Goal: Contribute content: Add original content to the website for others to see

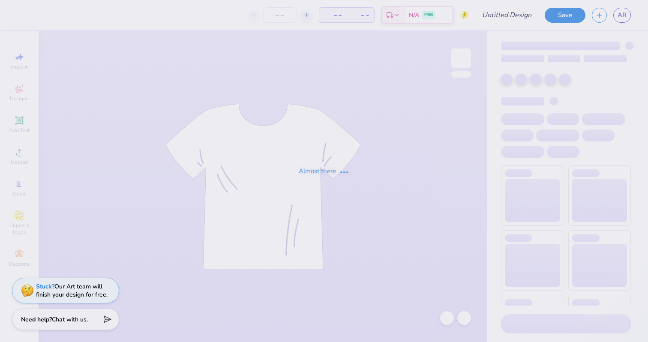
type input "another two"
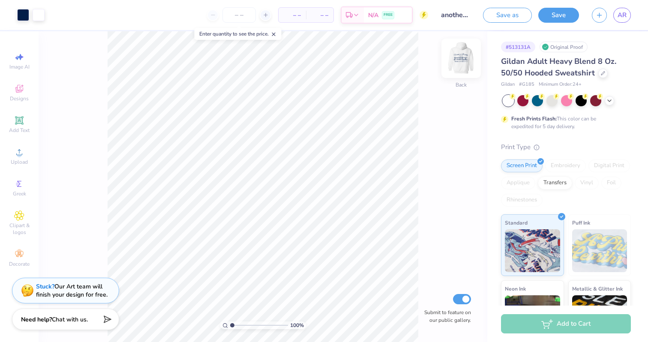
click at [462, 58] on img at bounding box center [461, 58] width 34 height 34
click at [610, 97] on icon at bounding box center [609, 99] width 7 height 7
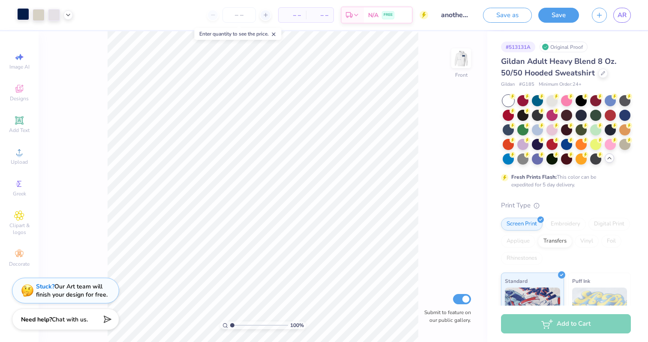
click at [21, 17] on div at bounding box center [23, 14] width 12 height 12
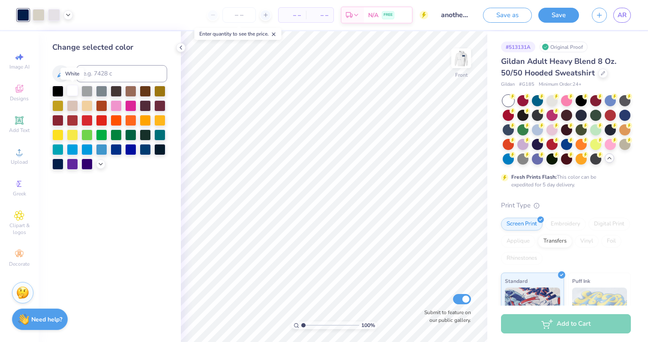
click at [69, 93] on div at bounding box center [72, 90] width 11 height 11
click at [506, 129] on div at bounding box center [508, 128] width 11 height 11
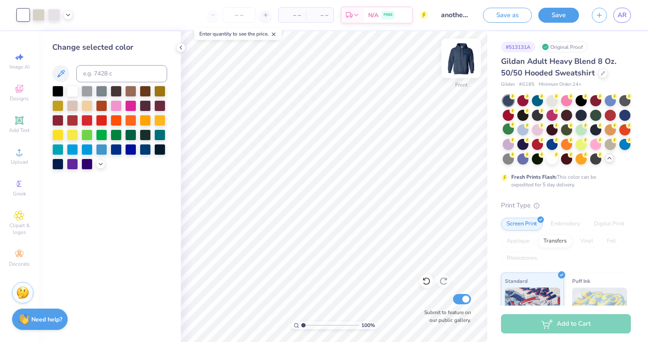
click at [454, 58] on img at bounding box center [461, 58] width 34 height 34
click at [26, 16] on div at bounding box center [23, 14] width 12 height 12
click at [69, 89] on div at bounding box center [72, 90] width 11 height 11
click at [423, 280] on icon at bounding box center [424, 279] width 2 height 2
click at [40, 17] on div at bounding box center [39, 15] width 12 height 12
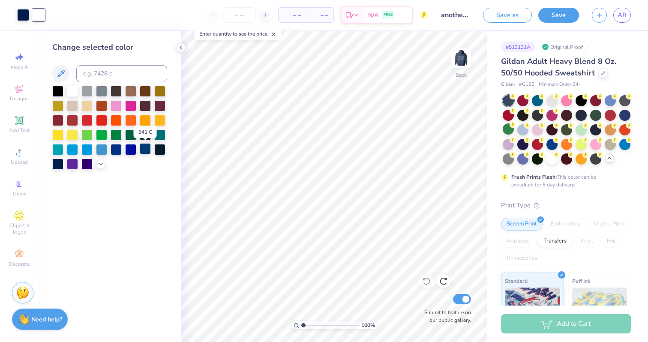
click at [144, 150] on div at bounding box center [145, 148] width 11 height 11
click at [22, 16] on div at bounding box center [23, 14] width 12 height 12
click at [69, 88] on div at bounding box center [72, 90] width 11 height 11
click at [463, 59] on img at bounding box center [461, 58] width 34 height 34
click at [33, 12] on div at bounding box center [39, 14] width 12 height 12
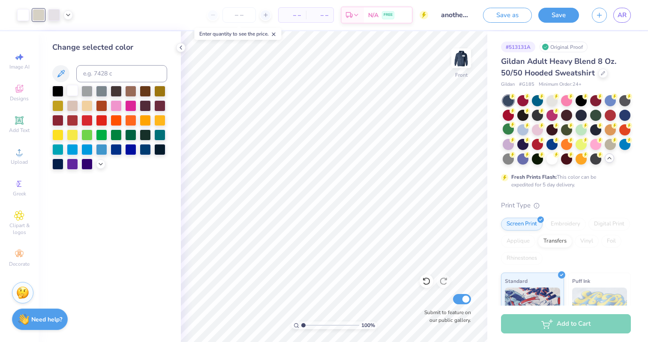
click at [69, 93] on div at bounding box center [72, 90] width 11 height 11
click at [57, 17] on div at bounding box center [54, 14] width 12 height 12
click at [75, 90] on div at bounding box center [72, 90] width 11 height 11
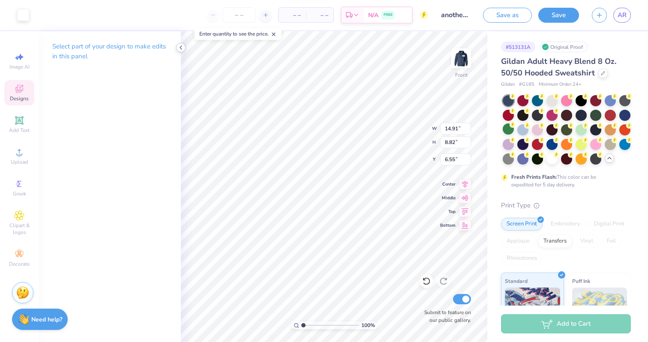
click at [184, 48] on icon at bounding box center [180, 47] width 7 height 7
type input "2.47"
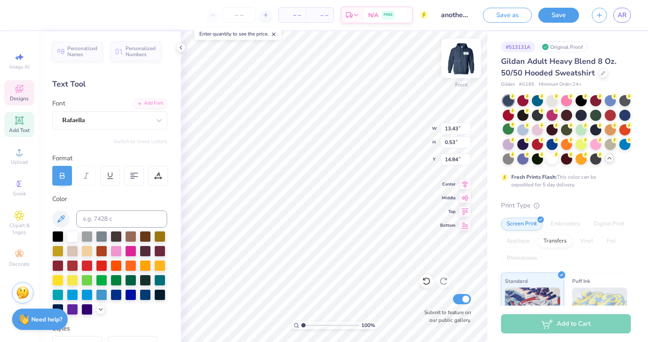
click at [464, 60] on img at bounding box center [461, 58] width 34 height 34
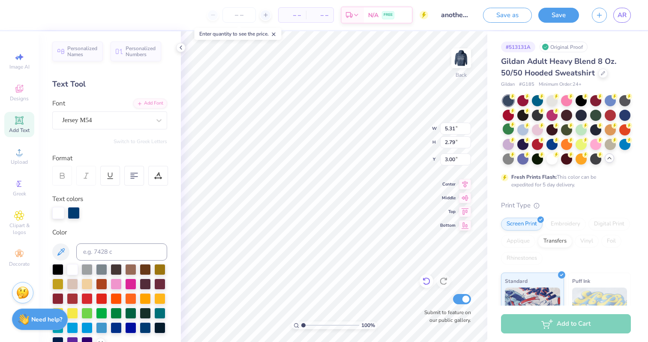
click at [422, 277] on icon at bounding box center [426, 281] width 9 height 9
click at [161, 180] on div at bounding box center [158, 176] width 20 height 20
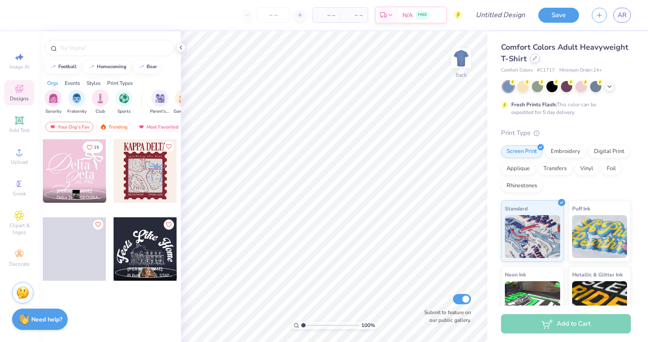
click at [534, 60] on icon at bounding box center [534, 58] width 4 height 4
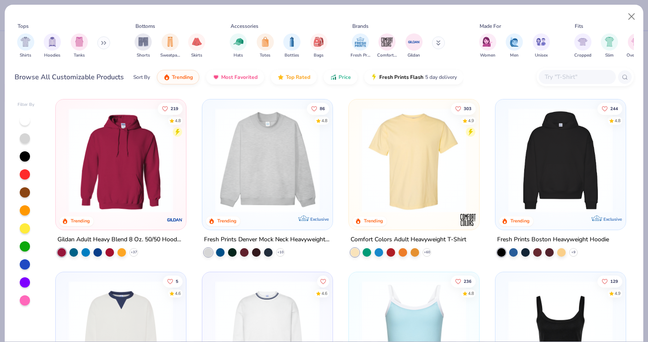
click at [103, 42] on icon at bounding box center [102, 43] width 1 height 3
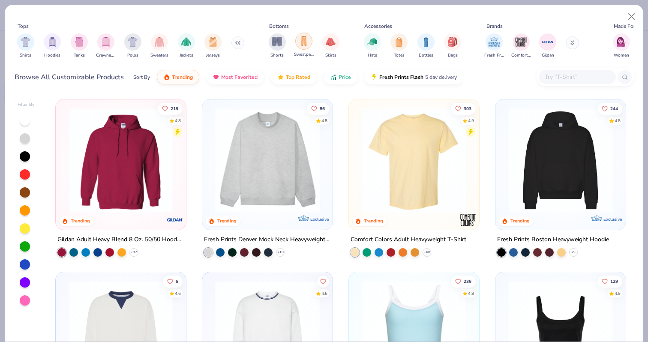
click at [305, 46] on div "filter for Sweatpants" at bounding box center [303, 41] width 17 height 17
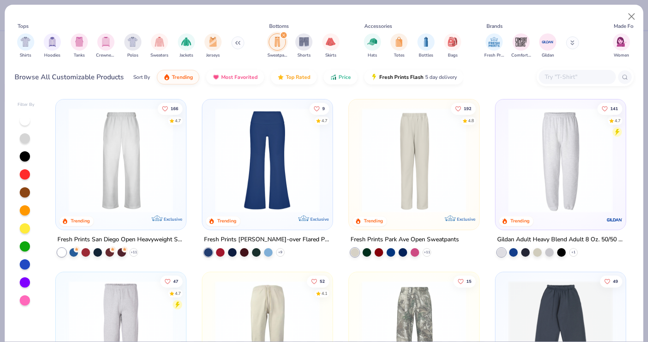
click at [548, 151] on img at bounding box center [560, 160] width 113 height 105
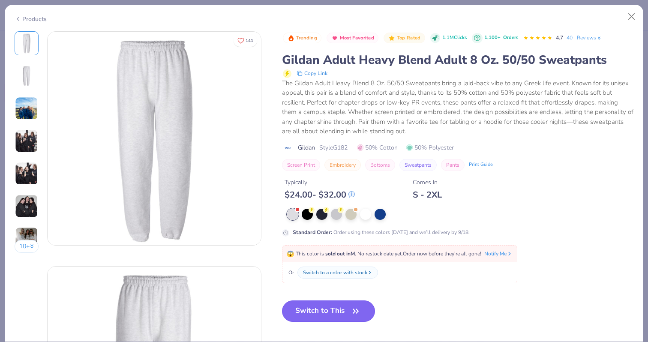
click at [324, 312] on button "Switch to This" at bounding box center [328, 310] width 93 height 21
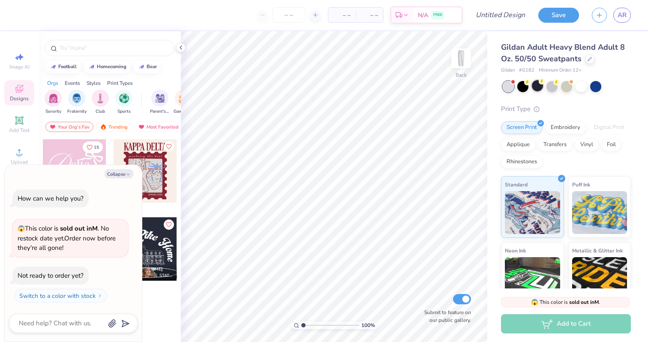
click at [533, 87] on div at bounding box center [537, 85] width 11 height 11
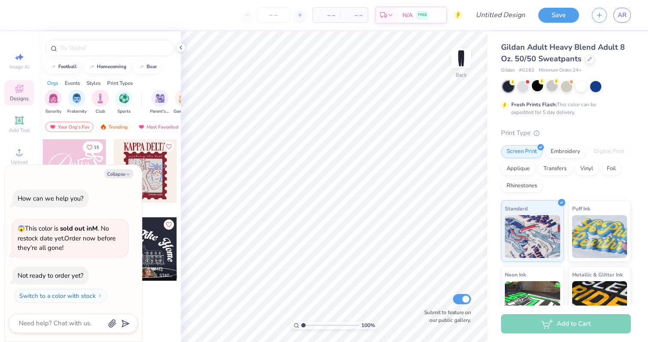
click at [556, 90] on div at bounding box center [551, 85] width 11 height 11
click at [567, 86] on div at bounding box center [566, 85] width 11 height 11
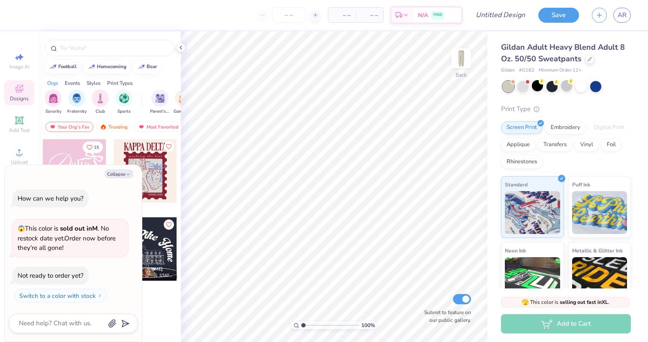
scroll to position [21, 0]
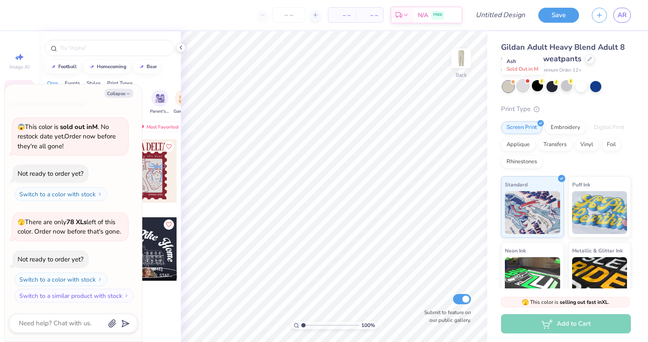
click at [526, 85] on div at bounding box center [522, 85] width 11 height 11
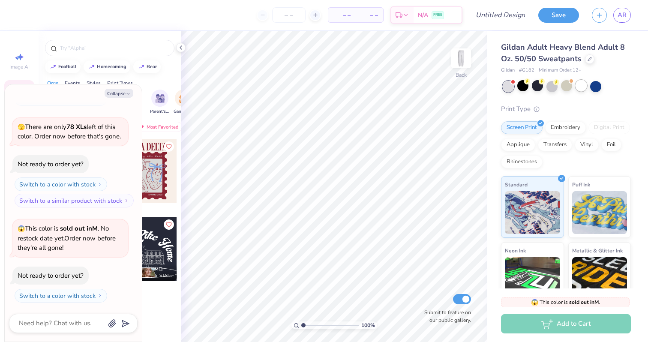
click at [579, 83] on div at bounding box center [580, 85] width 11 height 11
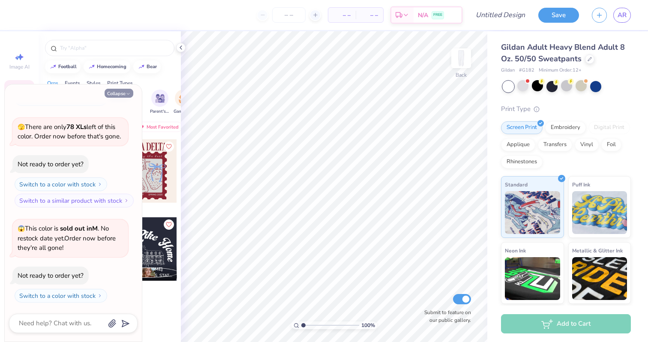
click at [125, 90] on button "Collapse" at bounding box center [119, 93] width 29 height 9
type textarea "x"
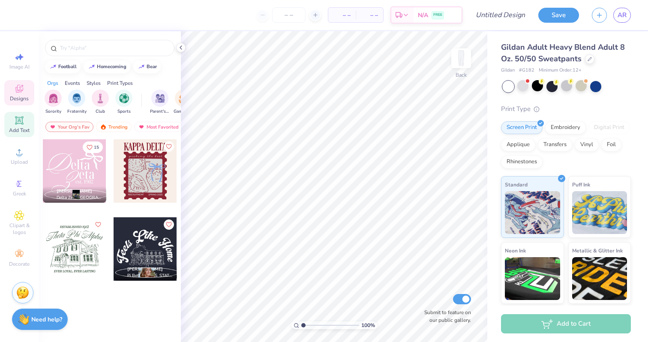
click at [18, 122] on icon at bounding box center [19, 120] width 8 height 8
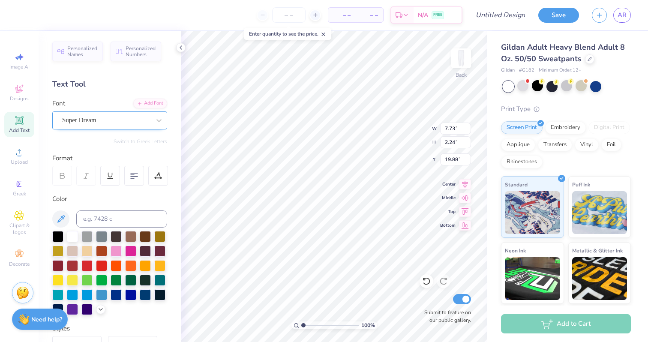
click at [108, 112] on div "Super Dream" at bounding box center [109, 120] width 115 height 18
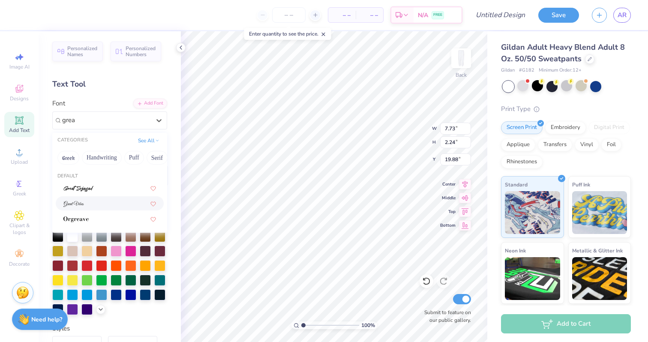
click at [87, 203] on div at bounding box center [109, 203] width 93 height 9
type input "grea"
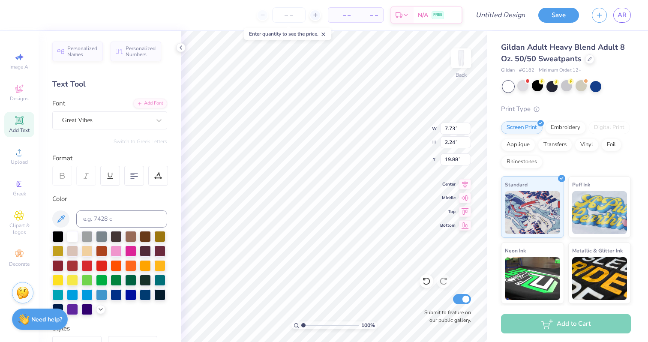
type input "7.64"
type input "2.03"
type input "19.99"
type textarea "W"
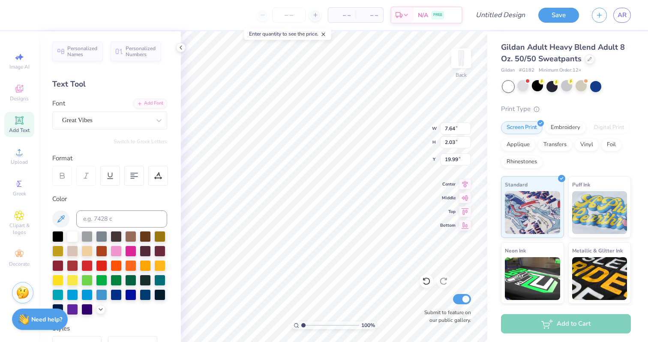
type textarea "Women in Business"
type input "4.00"
click at [145, 294] on div at bounding box center [145, 293] width 11 height 11
type input "5.25"
type textarea "Women in Business"
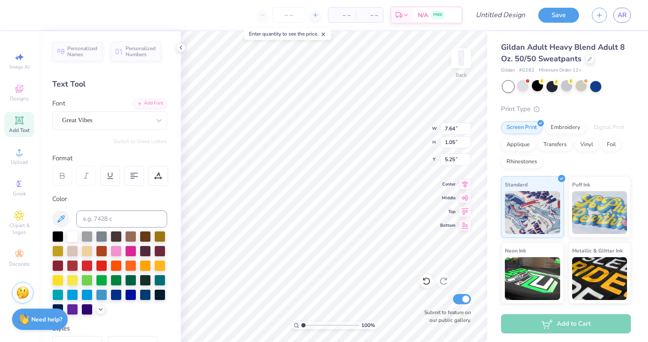
scroll to position [0, 0]
click at [131, 177] on icon at bounding box center [134, 176] width 8 height 8
type textarea "Women in Business"
type input "6.10"
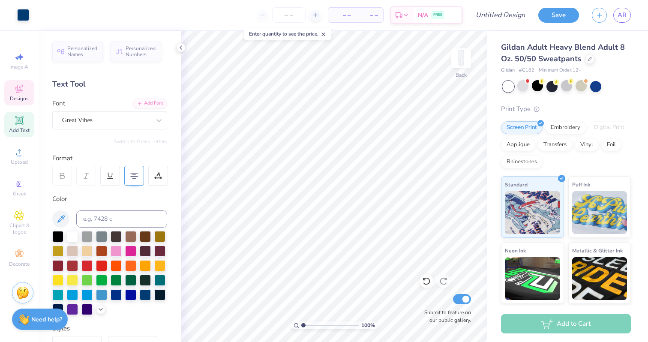
click at [18, 92] on icon at bounding box center [19, 89] width 8 height 8
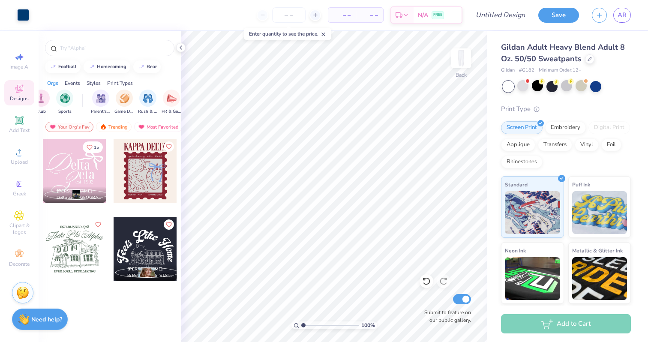
scroll to position [0, 60]
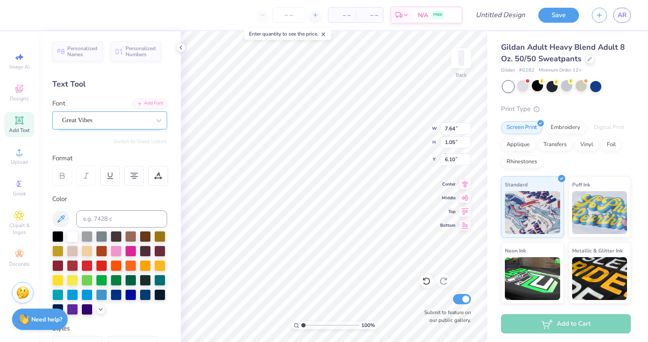
click at [84, 123] on div "Great Vibes" at bounding box center [106, 120] width 90 height 13
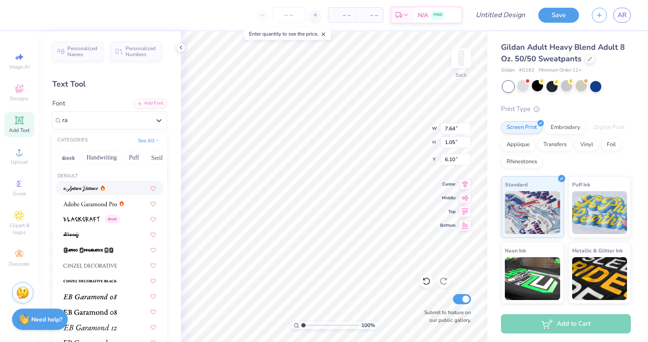
type input "ra"
type input "r"
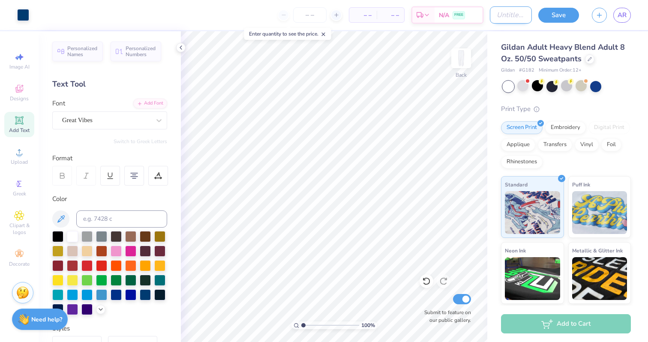
click at [490, 15] on input "Design Title" at bounding box center [511, 14] width 42 height 17
type input "Sweat Pants"
click at [553, 84] on div at bounding box center [551, 85] width 11 height 11
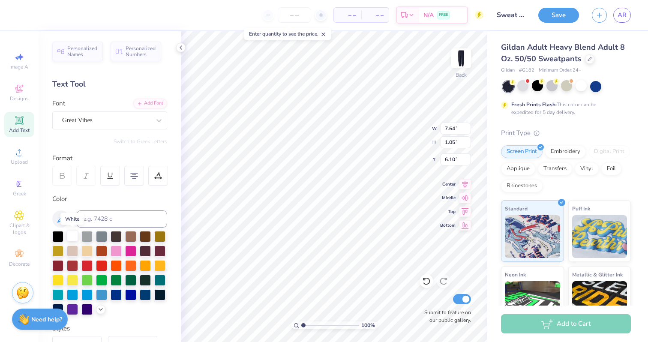
click at [71, 236] on div at bounding box center [72, 235] width 11 height 11
click at [25, 108] on div "Image AI Designs Add Text Upload Greek Clipart & logos Decorate" at bounding box center [19, 159] width 30 height 222
click at [25, 99] on span "Designs" at bounding box center [19, 98] width 19 height 7
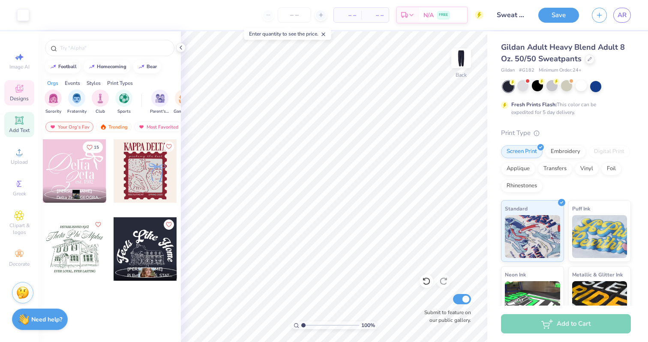
click at [23, 119] on icon at bounding box center [19, 120] width 10 height 10
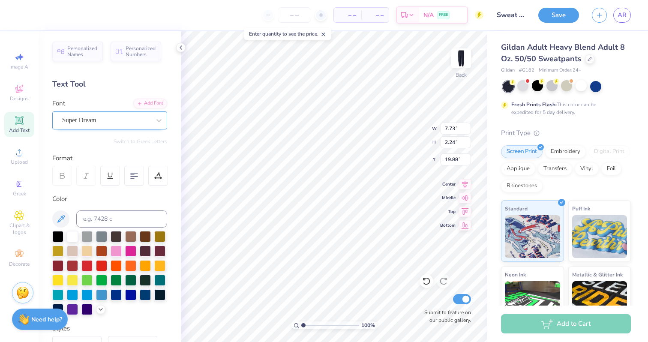
click at [90, 115] on div at bounding box center [106, 120] width 88 height 12
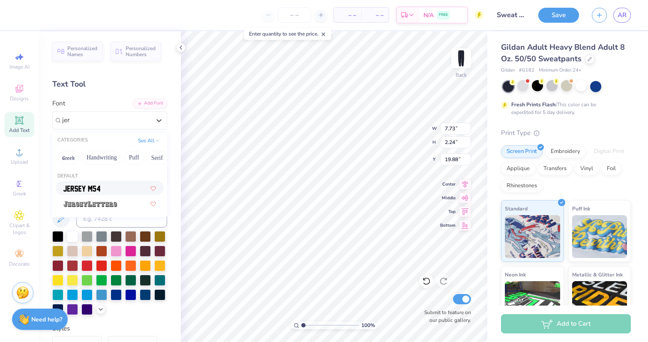
click at [99, 188] on img at bounding box center [81, 188] width 37 height 6
type input "jer"
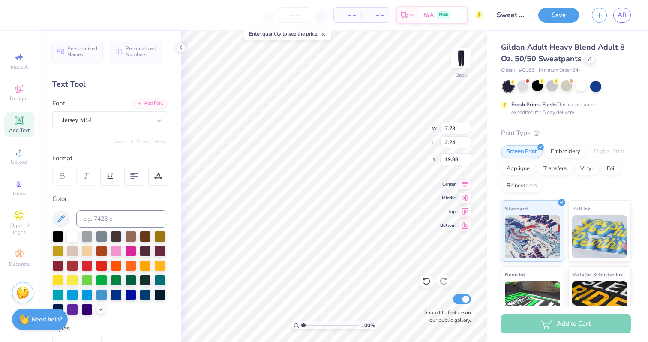
type input "6.11"
type input "2.45"
type input "19.77"
type textarea "WIB"
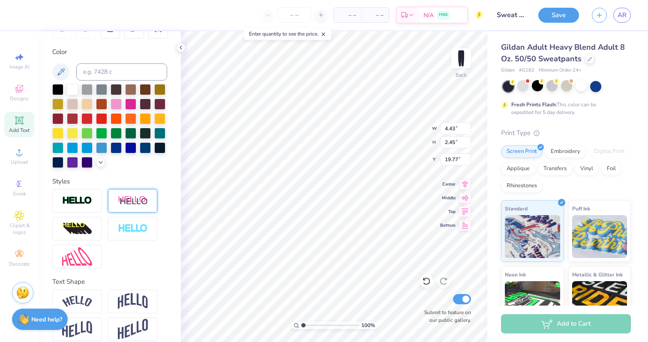
scroll to position [147, 0]
click at [82, 202] on img at bounding box center [77, 200] width 30 height 10
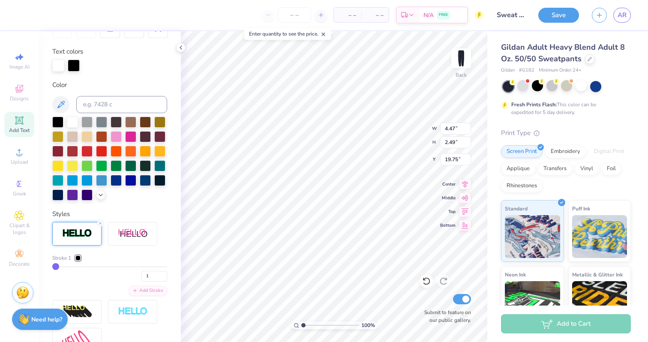
type input "4.47"
type input "2.49"
type input "19.75"
click at [147, 289] on div "Add Stroke" at bounding box center [148, 290] width 39 height 10
click at [58, 194] on div at bounding box center [57, 193] width 11 height 11
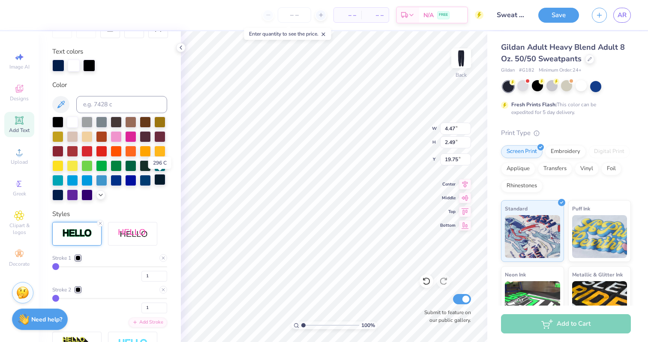
click at [162, 180] on div at bounding box center [159, 179] width 11 height 11
click at [72, 120] on div at bounding box center [72, 121] width 11 height 11
click at [153, 309] on input "1" at bounding box center [154, 307] width 26 height 11
type input "4"
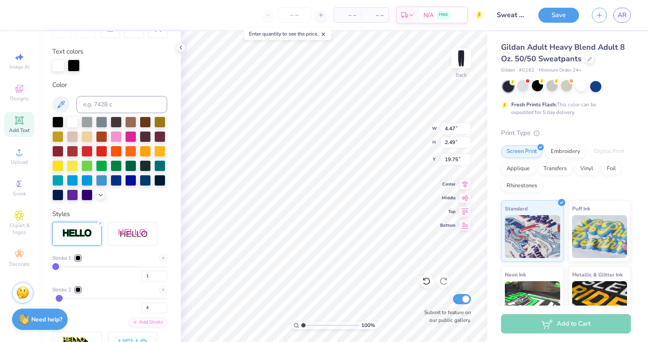
type input "4.60"
type input "2.62"
type input "19.69"
click at [75, 117] on div at bounding box center [72, 121] width 11 height 11
click at [78, 254] on div "Stroke 1" at bounding box center [66, 258] width 28 height 8
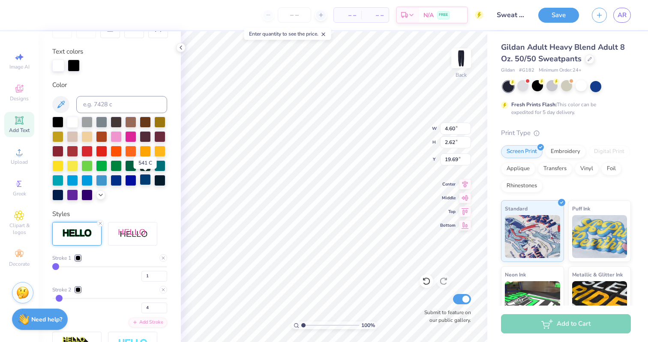
click at [147, 181] on div at bounding box center [145, 179] width 11 height 11
click at [72, 67] on div at bounding box center [74, 65] width 12 height 12
click at [79, 257] on div at bounding box center [77, 257] width 5 height 5
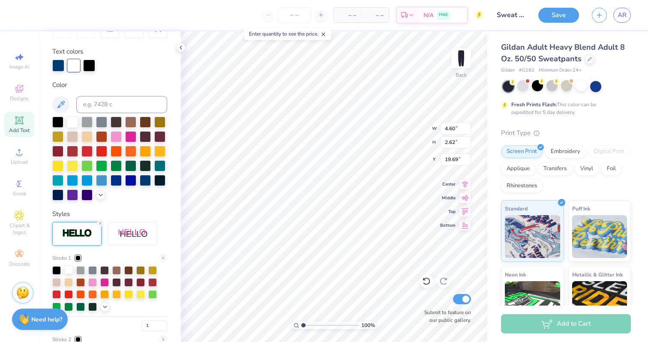
click at [66, 274] on div at bounding box center [68, 269] width 9 height 9
click at [104, 308] on icon at bounding box center [105, 305] width 7 height 7
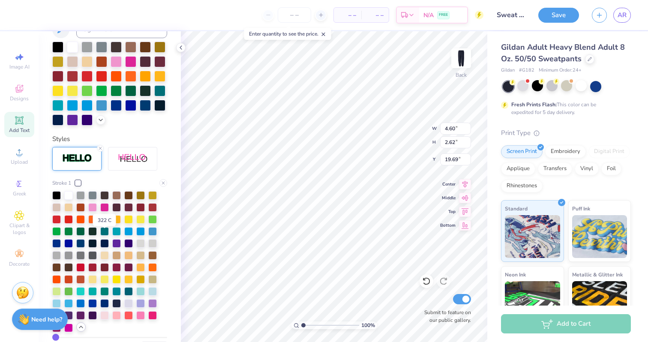
scroll to position [223, 0]
click at [82, 243] on div at bounding box center [80, 242] width 9 height 9
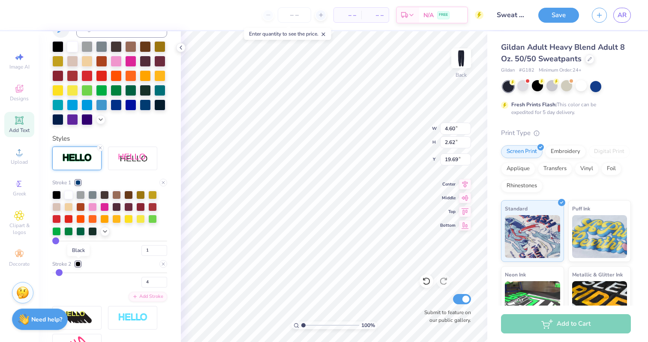
click at [78, 262] on div at bounding box center [77, 263] width 5 height 5
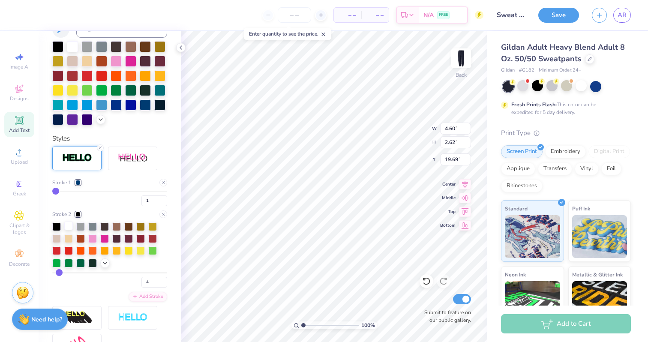
click at [68, 226] on div at bounding box center [68, 225] width 9 height 9
click at [76, 181] on div at bounding box center [77, 182] width 5 height 5
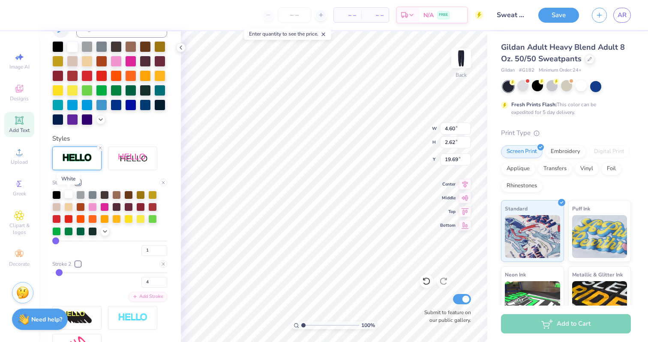
click at [67, 197] on div at bounding box center [68, 194] width 9 height 9
click at [78, 265] on div at bounding box center [77, 263] width 5 height 5
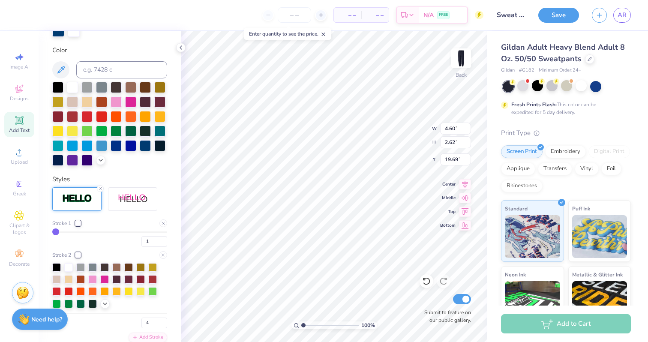
scroll to position [179, 0]
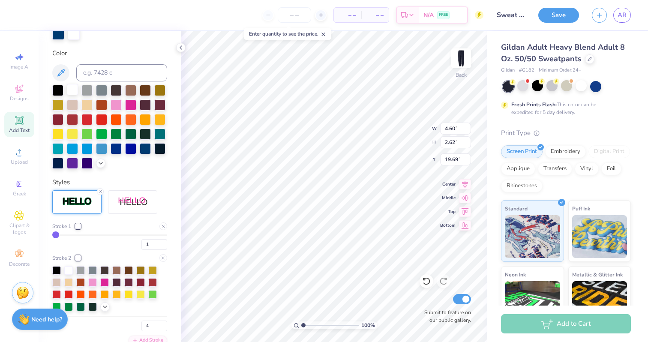
click at [76, 88] on div at bounding box center [72, 89] width 11 height 11
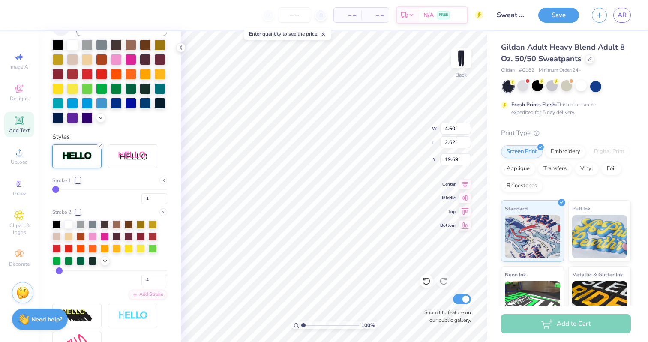
scroll to position [215, 0]
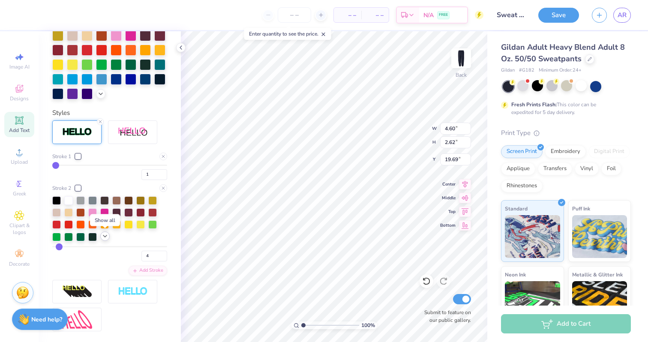
click at [103, 237] on icon at bounding box center [105, 236] width 7 height 7
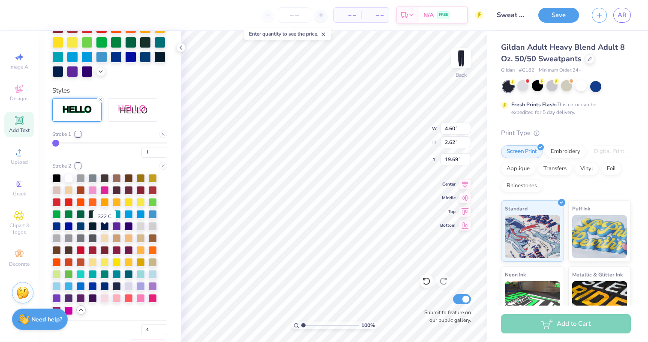
scroll to position [239, 0]
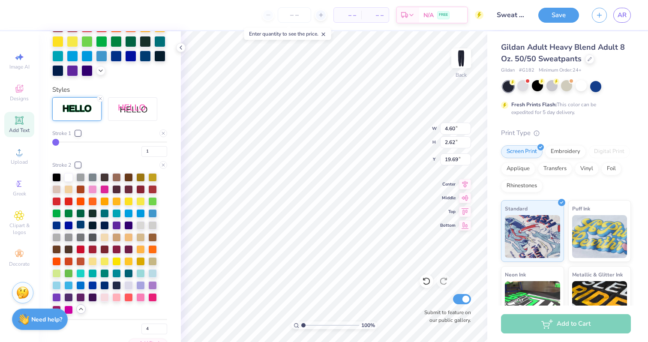
click at [81, 227] on div at bounding box center [80, 224] width 9 height 9
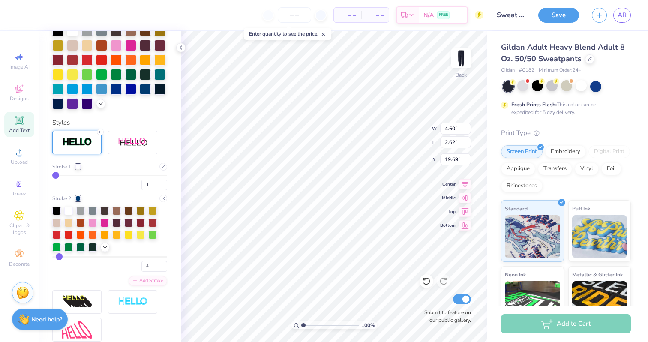
scroll to position [272, 0]
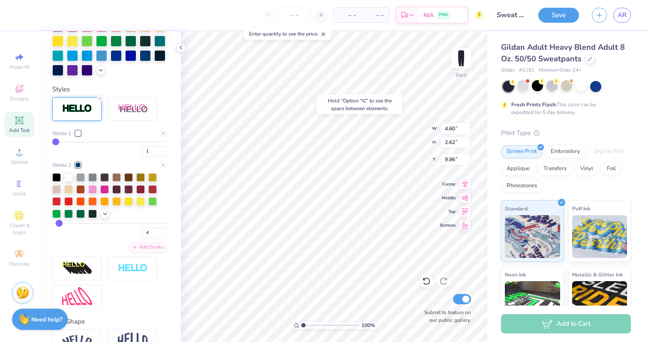
type input "9.96"
click at [355, 92] on div "Hold “Option ⌥” to see the space between elements." at bounding box center [359, 104] width 91 height 25
type input "7.64"
type input "1.05"
type input "6.10"
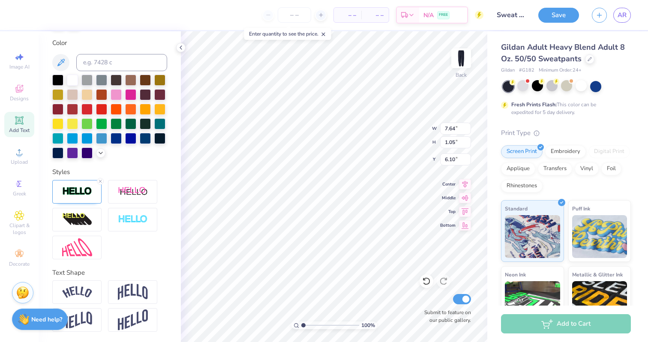
type input "7.65"
type input "1.06"
type input "6.35"
type textarea "Womn in Business"
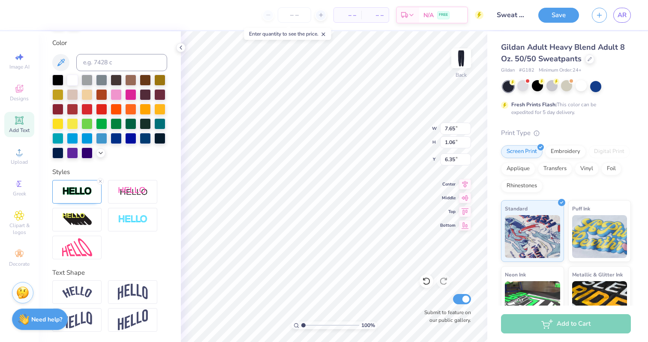
scroll to position [0, 0]
type input "7.10"
click at [454, 68] on img at bounding box center [461, 58] width 34 height 34
click at [463, 64] on img at bounding box center [461, 58] width 34 height 34
click at [582, 85] on div at bounding box center [580, 85] width 11 height 11
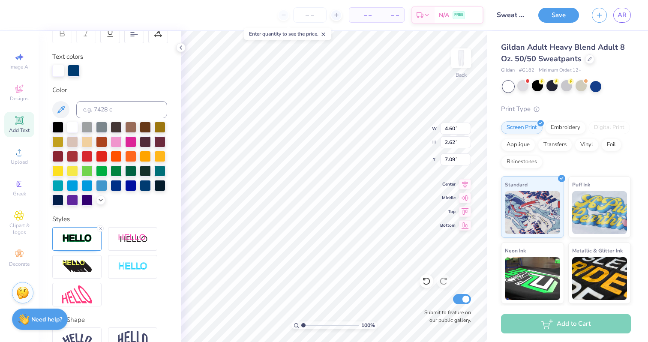
scroll to position [135, 0]
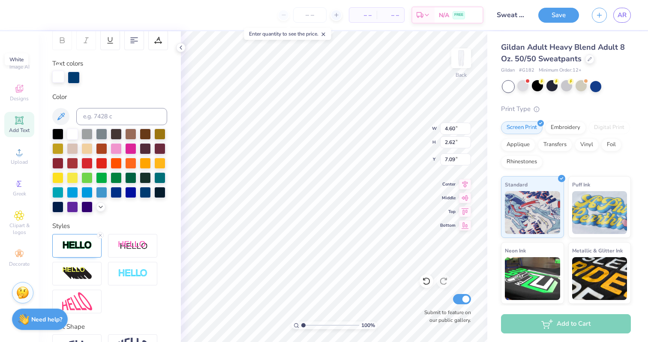
click at [57, 79] on div at bounding box center [58, 77] width 12 height 12
click at [145, 194] on div at bounding box center [145, 191] width 11 height 11
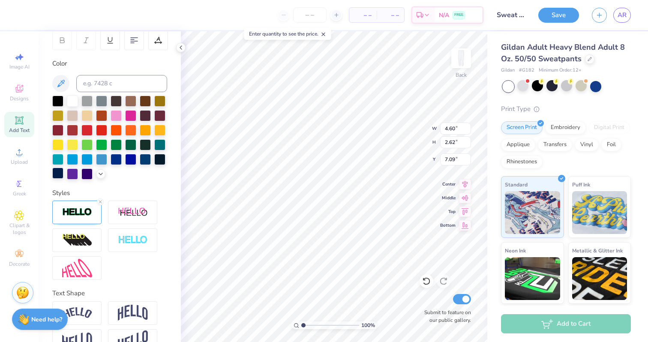
click at [59, 171] on div at bounding box center [57, 173] width 11 height 11
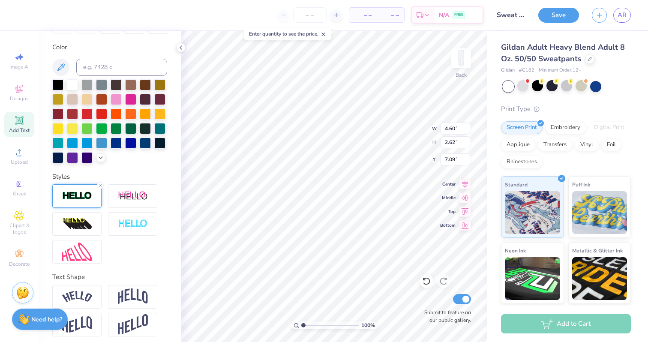
scroll to position [156, 0]
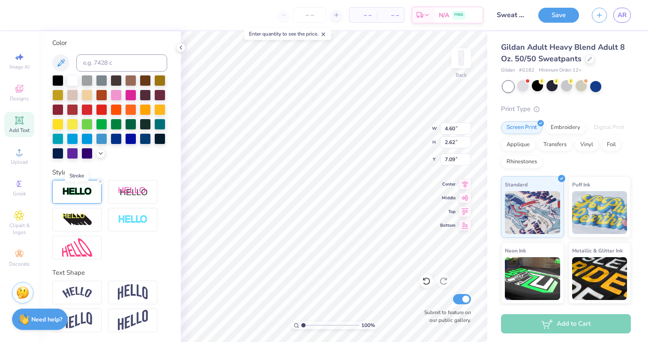
click at [84, 194] on img at bounding box center [77, 192] width 30 height 10
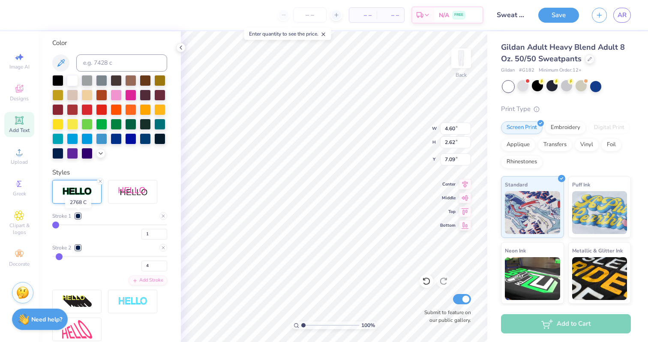
click at [78, 215] on div at bounding box center [77, 215] width 5 height 5
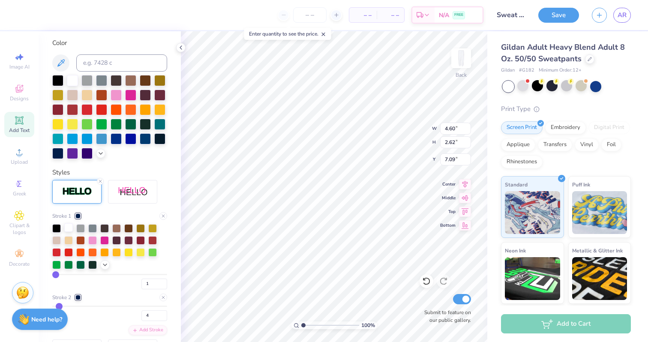
click at [69, 226] on div at bounding box center [68, 227] width 9 height 9
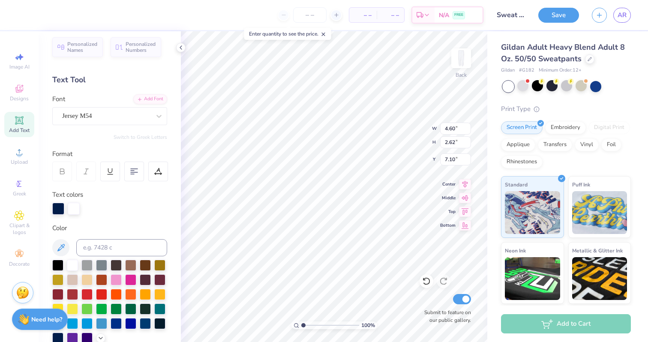
scroll to position [0, 0]
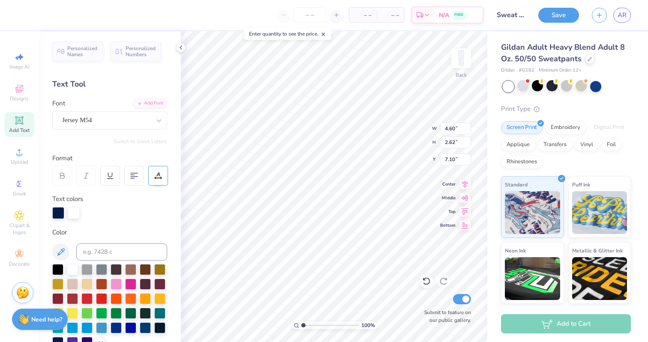
click at [165, 175] on div at bounding box center [158, 176] width 20 height 20
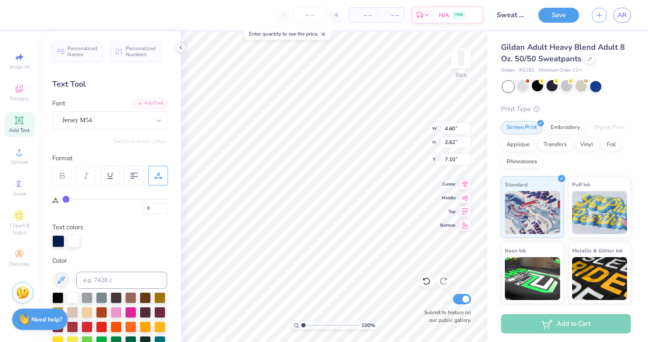
type input "1"
type input "2"
type input "3"
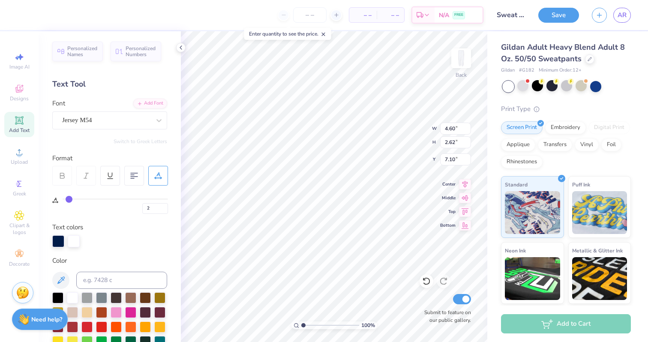
type input "3"
click at [69, 199] on input "range" at bounding box center [115, 198] width 105 height 1
type input "4.79"
type input "4"
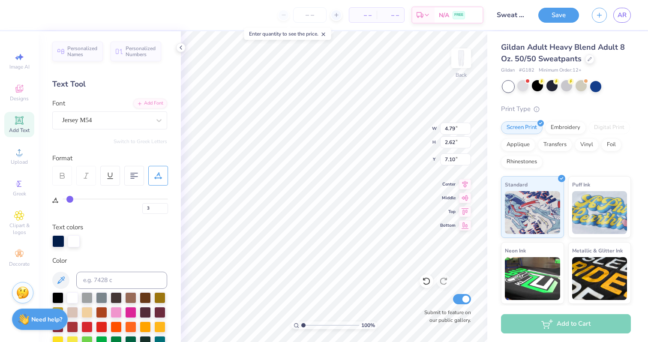
type input "4"
type input "5"
type input "6"
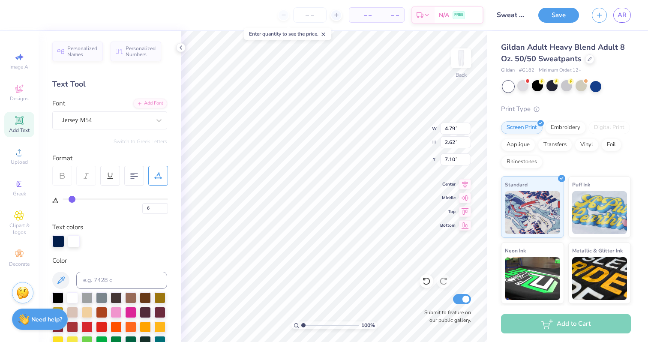
type input "7"
type input "4.98"
type input "7"
click at [73, 199] on input "range" at bounding box center [115, 198] width 105 height 1
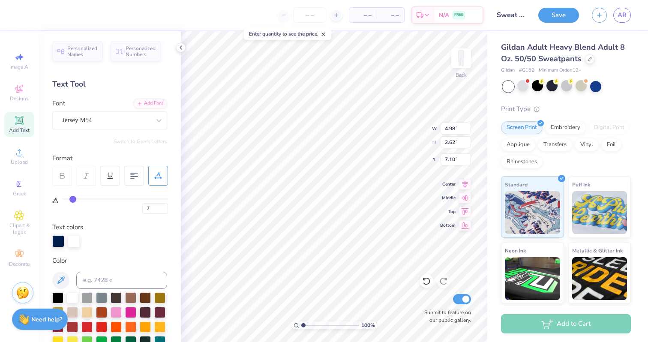
type input "5.05"
click at [157, 206] on input "7" at bounding box center [155, 208] width 26 height 11
type input "6"
type input "4.98"
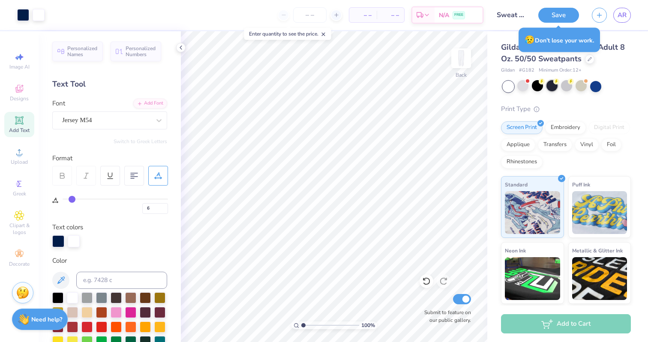
click at [556, 87] on div at bounding box center [551, 85] width 11 height 11
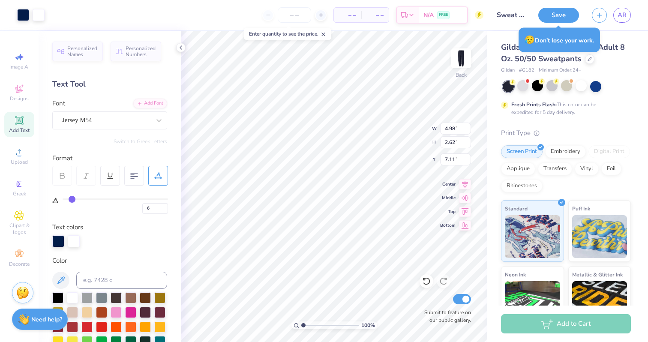
type input "7.11"
click at [59, 238] on div at bounding box center [58, 240] width 12 height 12
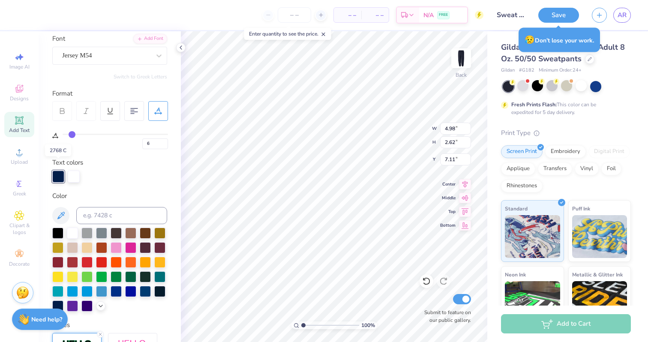
scroll to position [81, 0]
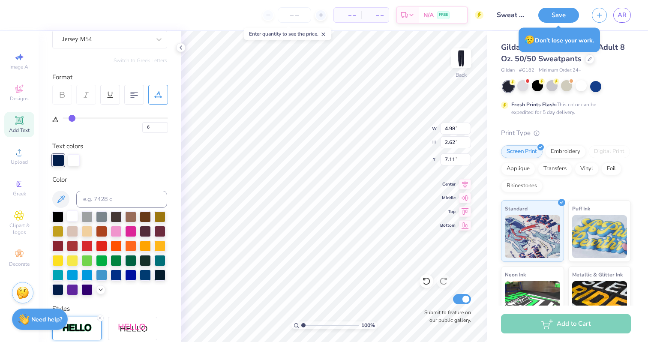
click at [72, 212] on div at bounding box center [72, 215] width 11 height 11
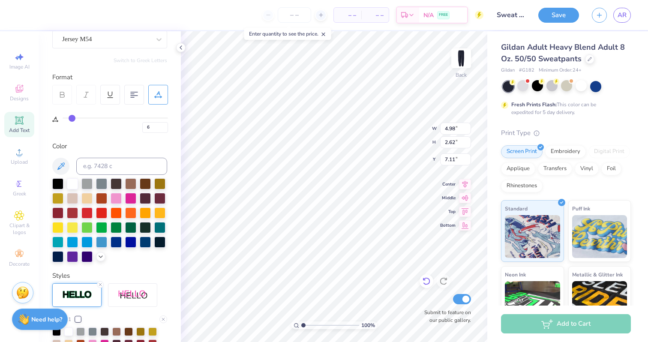
click at [424, 284] on icon at bounding box center [426, 281] width 9 height 9
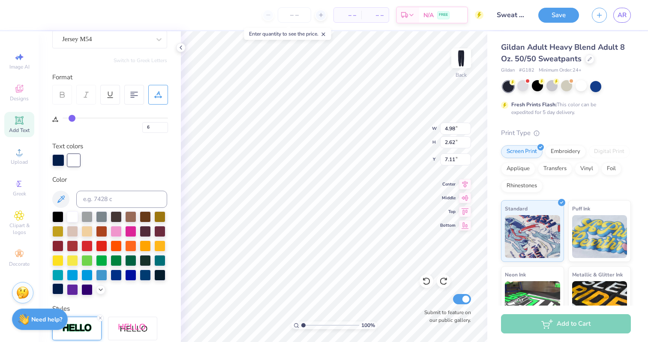
click at [59, 288] on div at bounding box center [57, 288] width 11 height 11
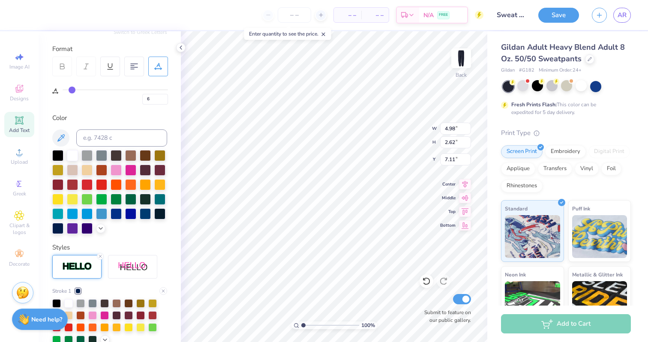
scroll to position [124, 0]
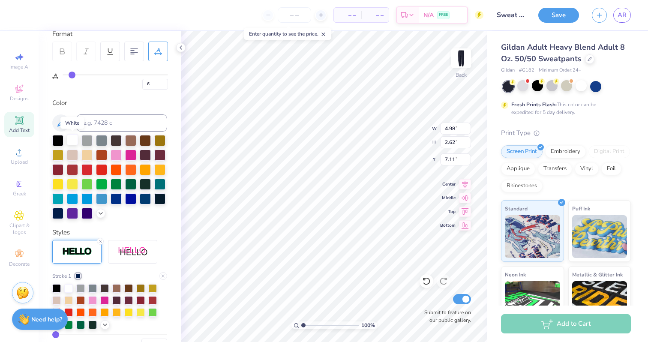
click at [70, 140] on div at bounding box center [72, 139] width 11 height 11
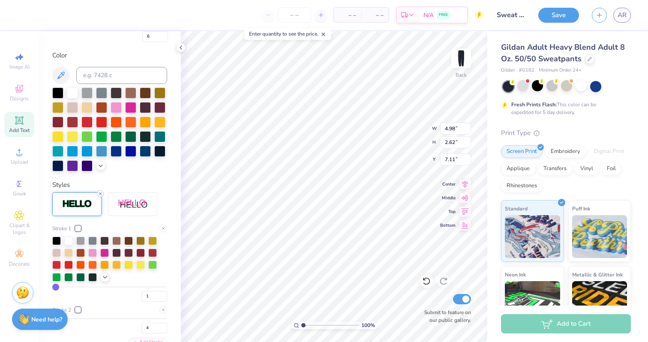
scroll to position [181, 0]
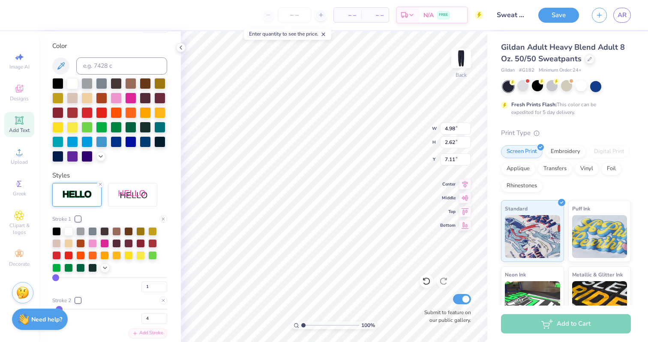
click at [78, 298] on div at bounding box center [77, 300] width 5 height 5
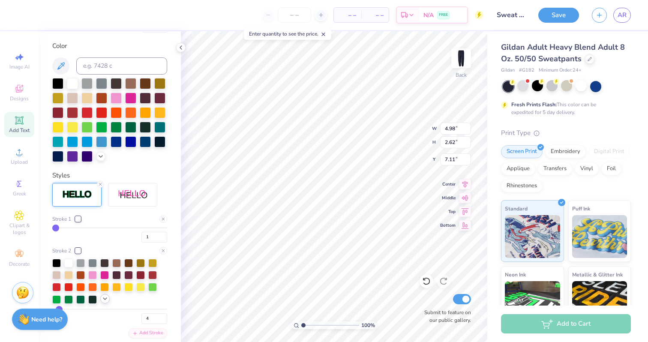
click at [102, 299] on icon at bounding box center [105, 298] width 7 height 7
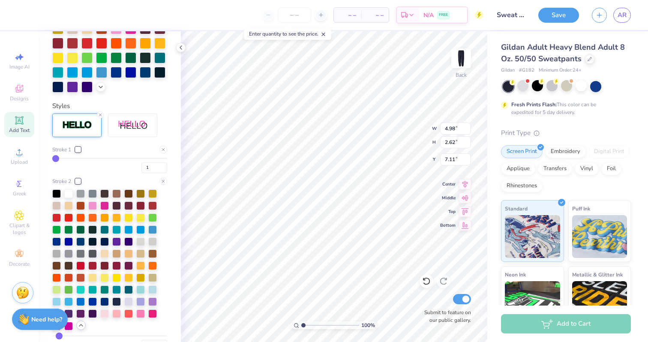
scroll to position [252, 0]
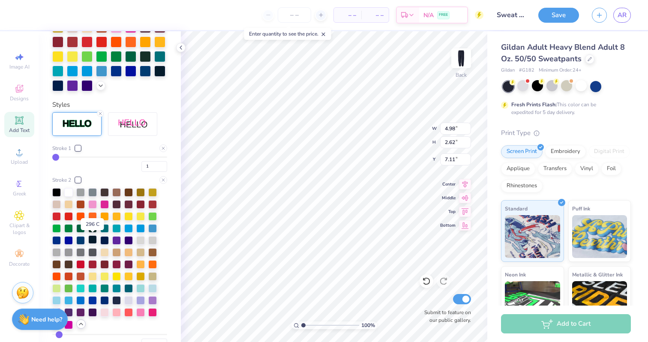
click at [89, 239] on div at bounding box center [92, 239] width 9 height 9
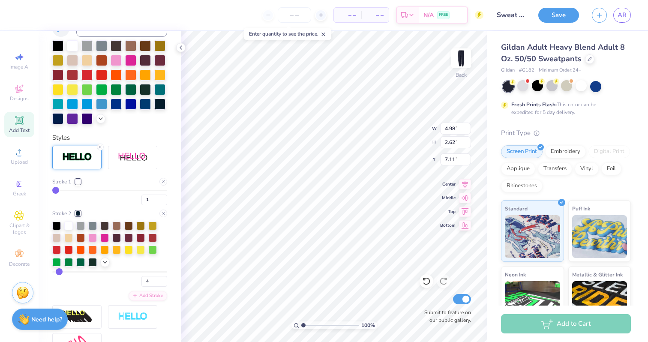
scroll to position [285, 0]
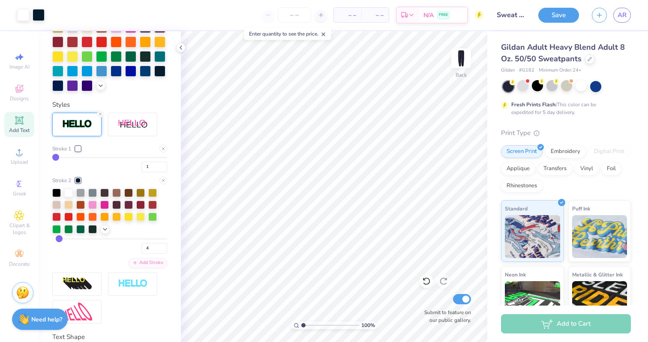
click at [559, 13] on button "Save" at bounding box center [558, 15] width 41 height 15
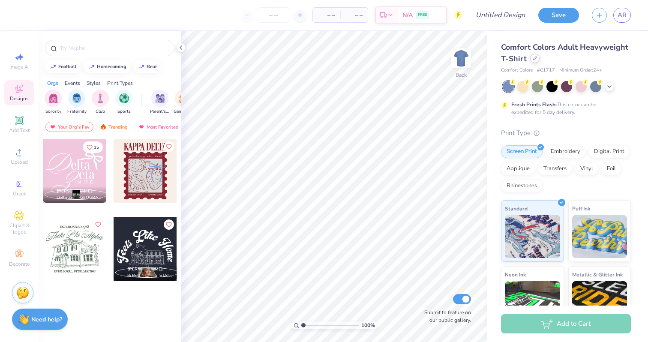
click at [534, 62] on div at bounding box center [534, 58] width 9 height 9
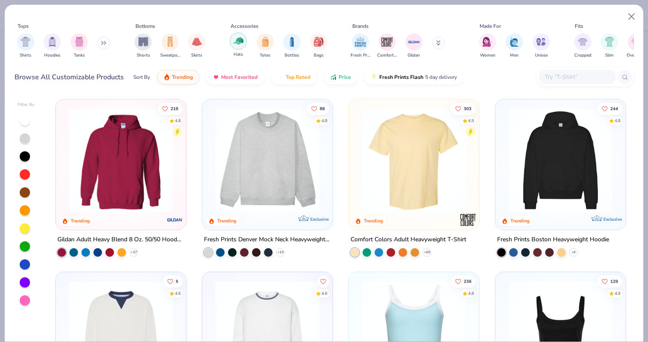
click at [240, 45] on img "filter for Hats" at bounding box center [238, 41] width 10 height 10
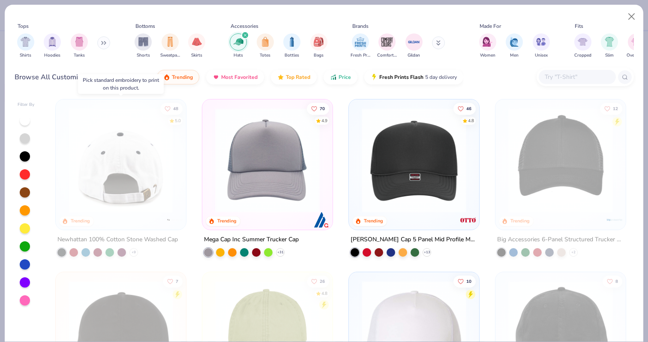
click at [123, 182] on div at bounding box center [121, 160] width 339 height 105
click at [143, 116] on div at bounding box center [121, 160] width 339 height 105
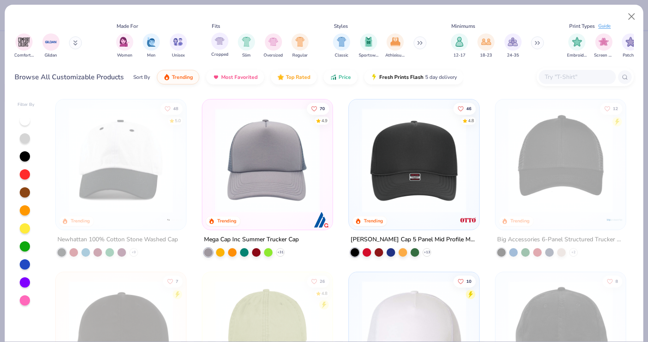
scroll to position [0, 393]
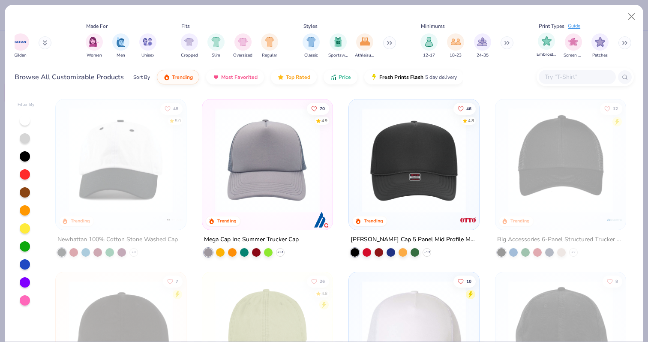
click at [548, 49] on div "Embroidery" at bounding box center [546, 45] width 20 height 25
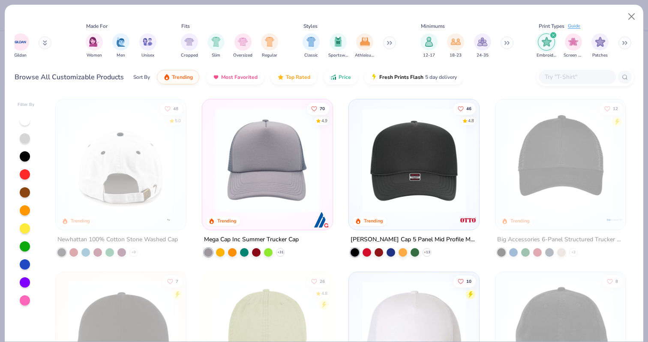
click at [126, 93] on div "Filter By 48 5.0 Trending Newhattan 100% Cotton Stone Washed Cap + 9 70 4.9 Tre…" at bounding box center [324, 217] width 638 height 249
click at [127, 127] on img at bounding box center [120, 160] width 113 height 105
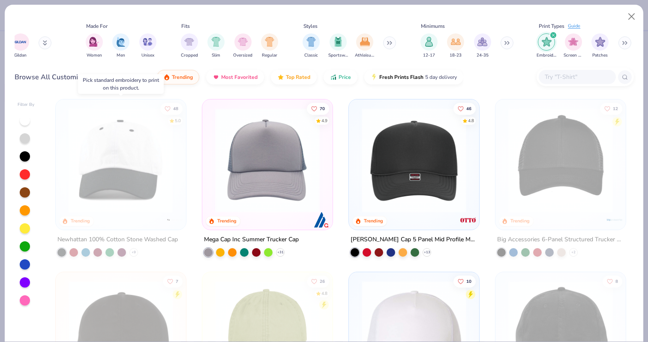
click at [125, 229] on div "48 5.0 Trending Newhattan 100% Cotton Stone Washed Cap + 9" at bounding box center [120, 178] width 131 height 158
click at [45, 42] on icon at bounding box center [45, 42] width 4 height 5
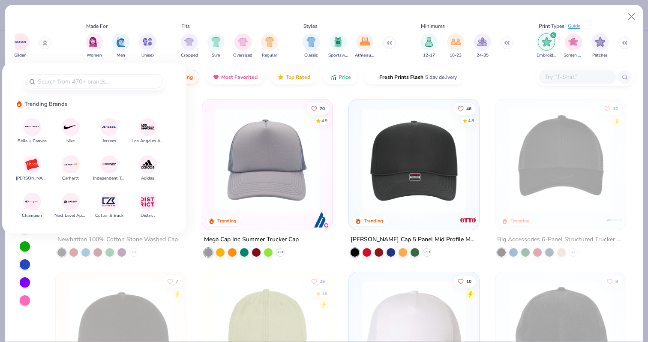
click at [45, 43] on icon at bounding box center [45, 43] width 3 height 1
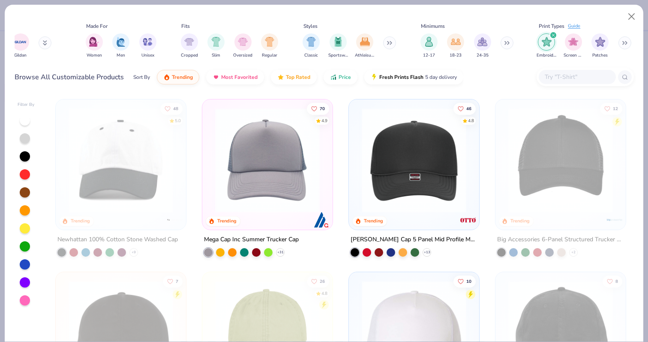
click at [552, 36] on icon "filter for Embroidery" at bounding box center [553, 35] width 3 height 3
click at [620, 43] on button at bounding box center [624, 42] width 13 height 13
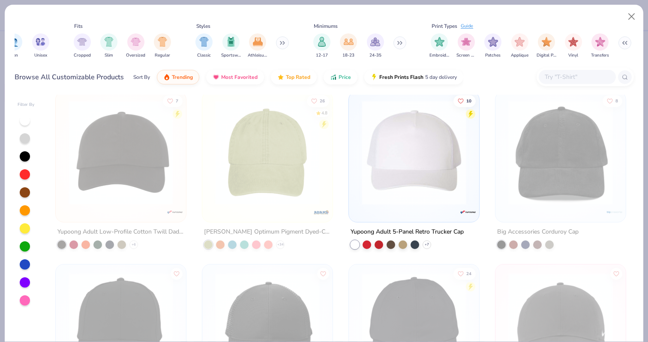
scroll to position [195, 0]
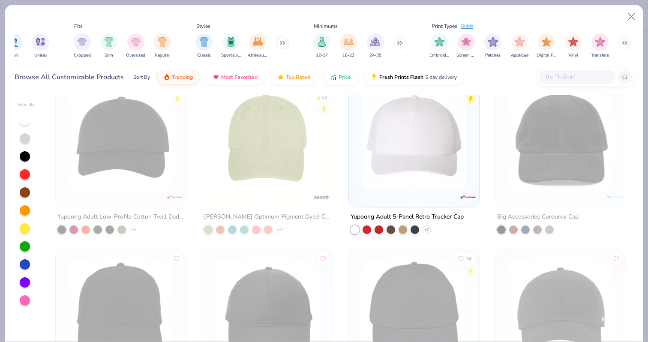
click at [430, 159] on img at bounding box center [413, 137] width 113 height 105
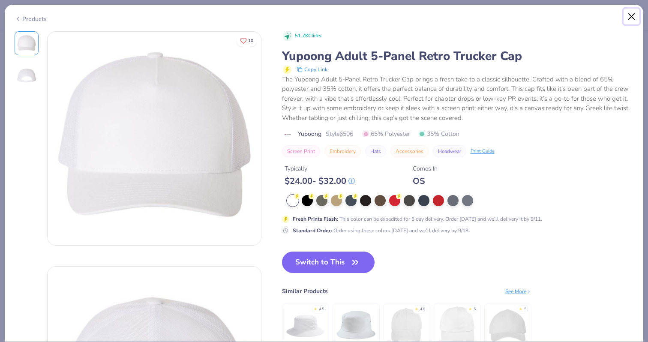
click at [627, 20] on button "Close" at bounding box center [631, 17] width 16 height 16
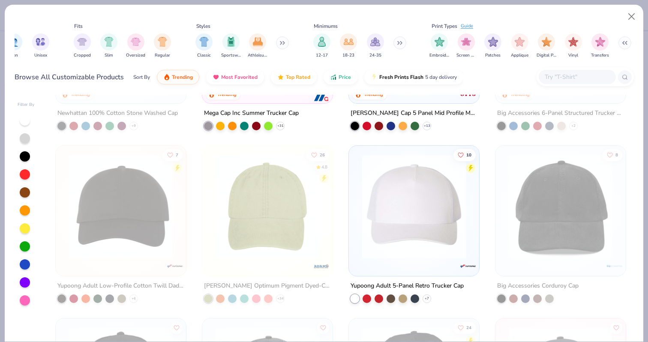
scroll to position [133, 0]
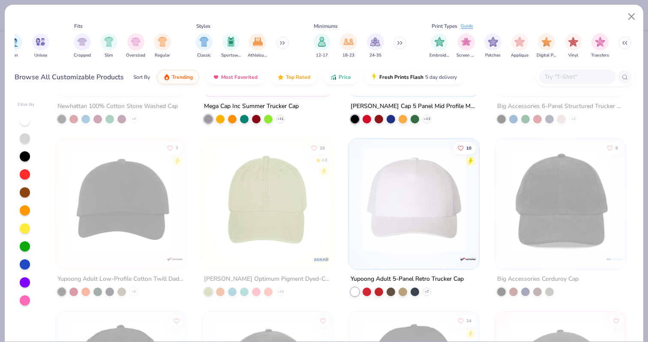
click at [410, 212] on img at bounding box center [413, 199] width 113 height 105
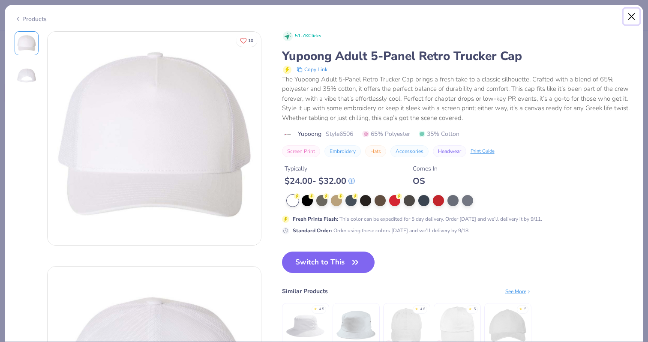
click at [630, 12] on button "Close" at bounding box center [631, 17] width 16 height 16
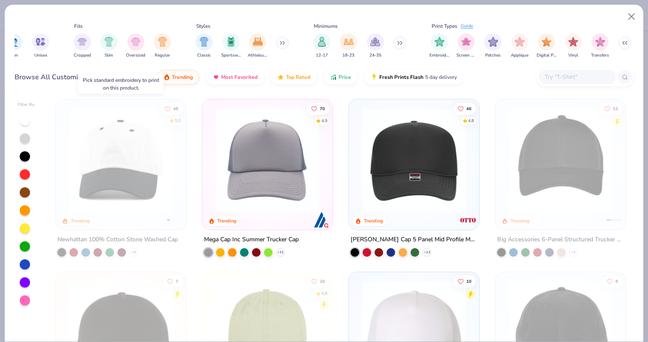
click at [154, 157] on img at bounding box center [120, 160] width 113 height 105
click at [118, 119] on img at bounding box center [120, 160] width 113 height 105
drag, startPoint x: 118, startPoint y: 119, endPoint x: 111, endPoint y: 89, distance: 30.7
click at [111, 89] on body "– – Per Item – – Total Est. Delivery N/A FREE Design Title Save AR Image AI Des…" at bounding box center [324, 171] width 648 height 342
click at [626, 18] on button "Close" at bounding box center [631, 17] width 16 height 16
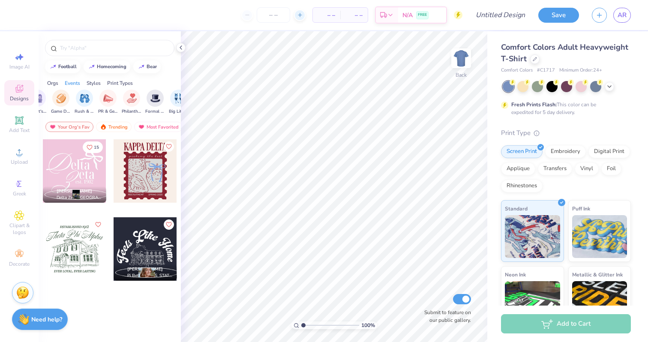
click at [301, 18] on div at bounding box center [300, 15] width 12 height 12
type input "12"
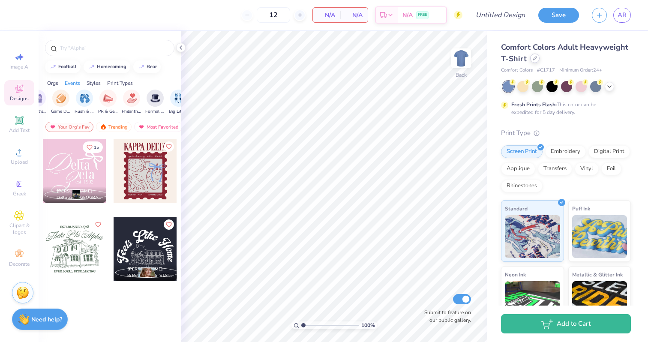
click at [535, 62] on div at bounding box center [534, 58] width 9 height 9
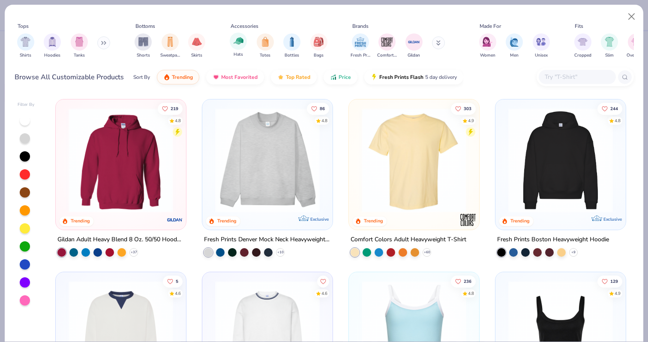
click at [243, 52] on div "Hats" at bounding box center [238, 45] width 17 height 25
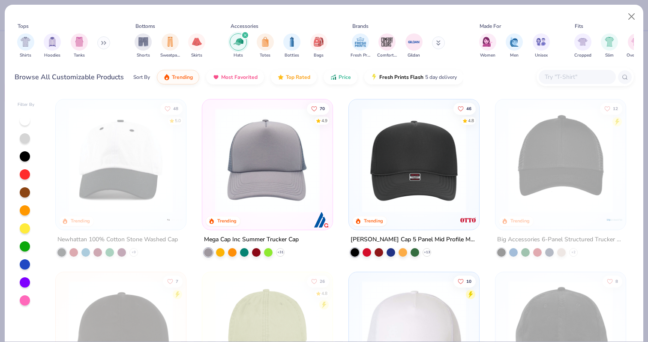
click at [157, 152] on img at bounding box center [120, 160] width 113 height 105
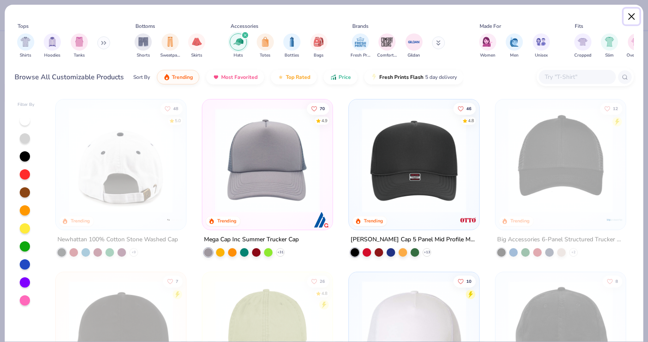
click at [629, 16] on button "Close" at bounding box center [631, 17] width 16 height 16
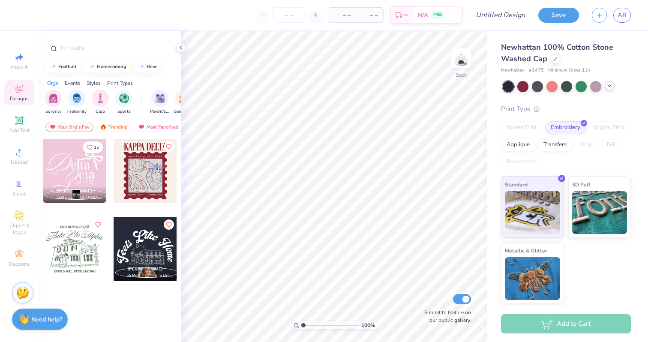
click at [607, 86] on icon at bounding box center [609, 85] width 7 height 7
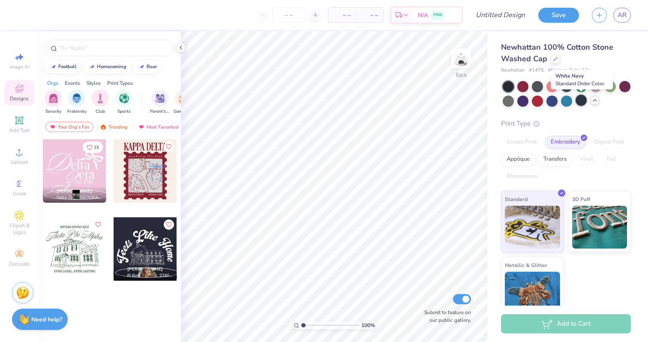
click at [579, 102] on div at bounding box center [580, 100] width 11 height 11
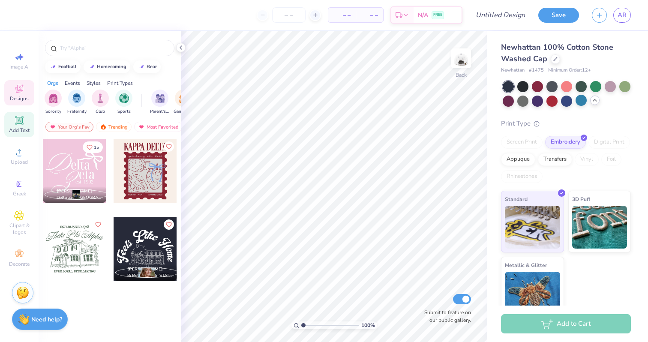
click at [12, 132] on span "Add Text" at bounding box center [19, 130] width 21 height 7
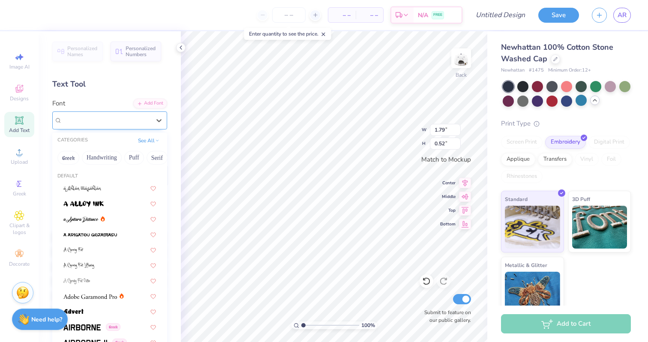
click at [79, 123] on div "Super Dream" at bounding box center [106, 120] width 90 height 13
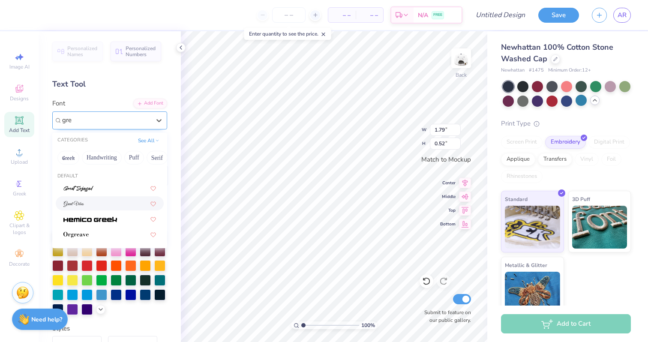
click at [86, 200] on div at bounding box center [109, 203] width 93 height 9
type input "gre"
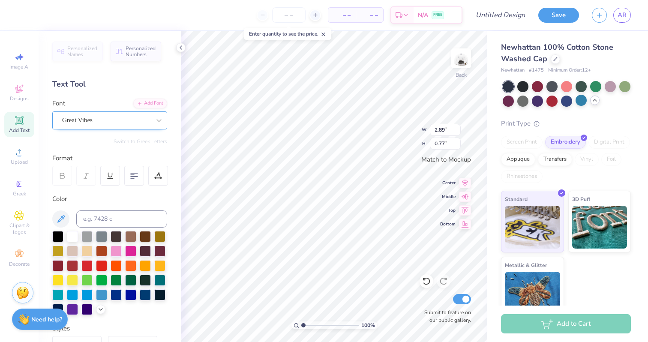
type input "2.89"
type input "0.77"
type textarea "Women in Business"
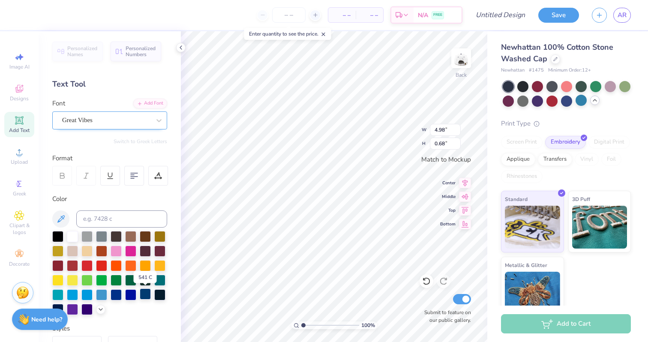
click at [146, 291] on div at bounding box center [145, 293] width 11 height 11
type input "4.97"
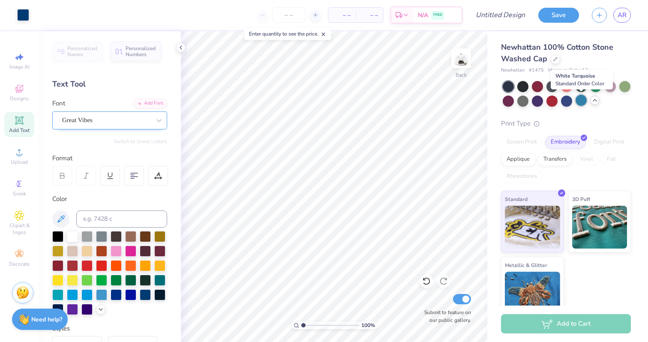
click at [584, 100] on div at bounding box center [580, 100] width 11 height 11
click at [566, 101] on div at bounding box center [566, 100] width 11 height 11
click at [520, 84] on div at bounding box center [522, 85] width 11 height 11
click at [554, 97] on div at bounding box center [551, 100] width 11 height 11
click at [577, 100] on div at bounding box center [580, 100] width 11 height 11
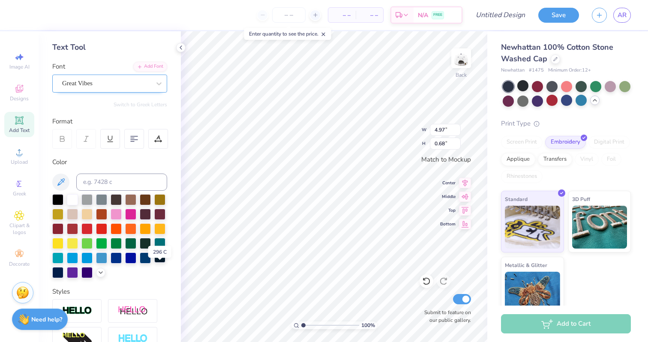
scroll to position [37, 0]
click at [55, 275] on div at bounding box center [57, 271] width 11 height 11
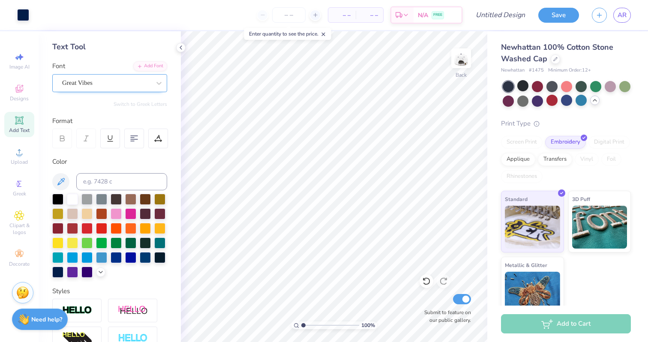
click at [127, 92] on div "Personalized Names Personalized Numbers Text Tool Add Font Font Great Vibes Swi…" at bounding box center [110, 186] width 142 height 311
click at [124, 89] on div "Great Vibes" at bounding box center [109, 83] width 115 height 18
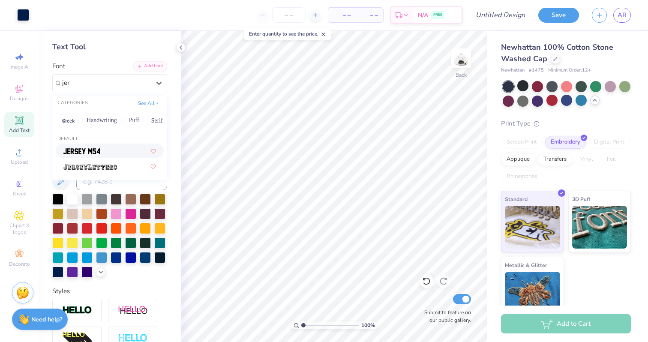
click at [117, 154] on div at bounding box center [109, 150] width 93 height 9
type input "jer"
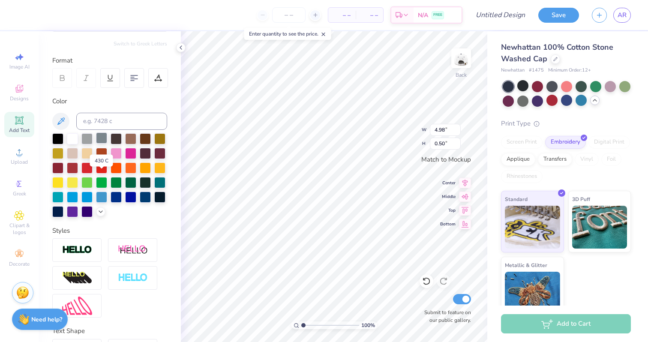
scroll to position [100, 0]
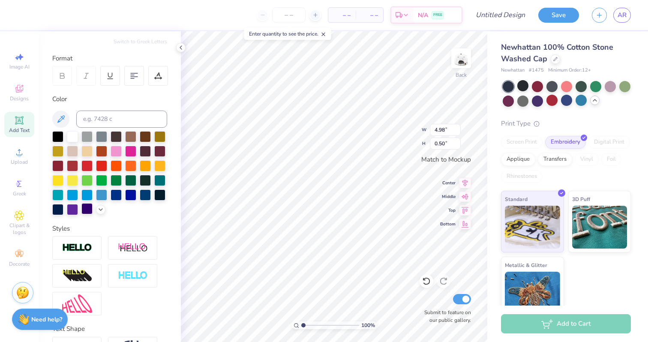
click at [81, 247] on img at bounding box center [77, 248] width 30 height 10
type input "0.51"
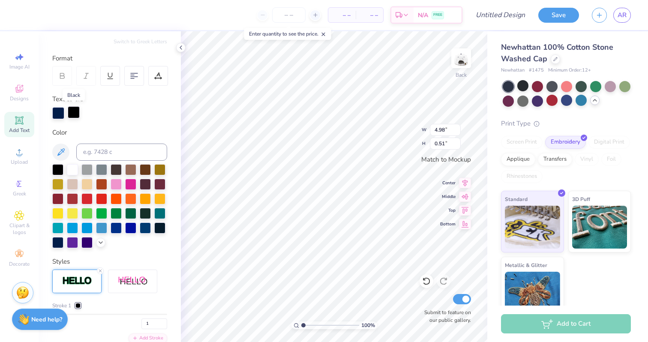
click at [75, 113] on div at bounding box center [74, 112] width 12 height 12
click at [73, 168] on div at bounding box center [72, 168] width 11 height 11
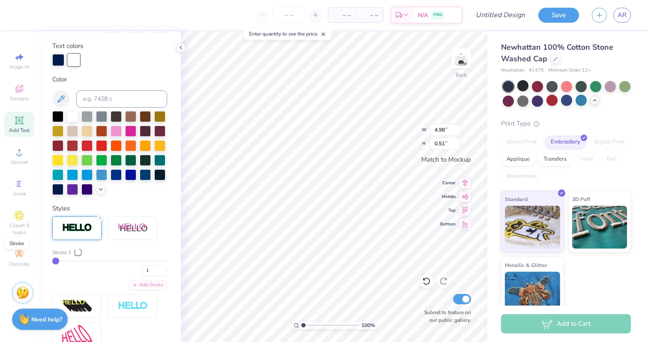
scroll to position [155, 0]
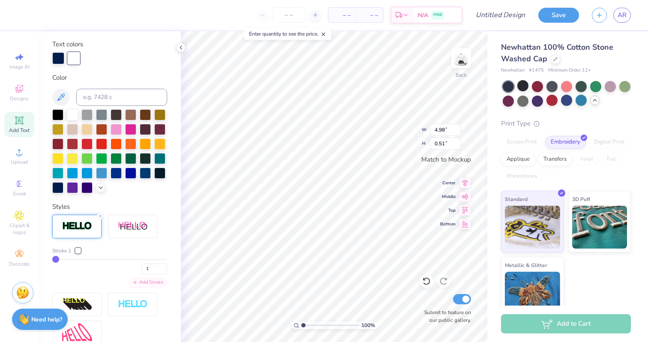
click at [141, 287] on div "Add Stroke" at bounding box center [148, 283] width 39 height 10
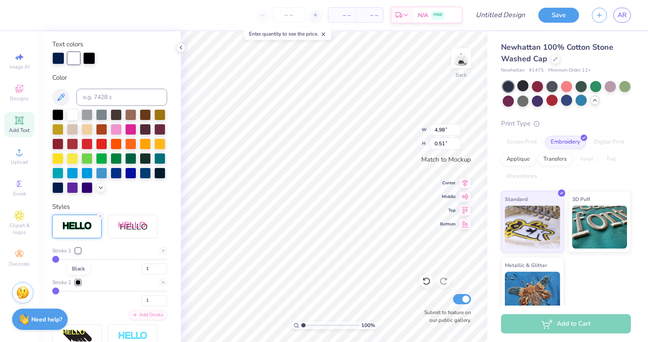
click at [77, 280] on div at bounding box center [77, 282] width 5 height 5
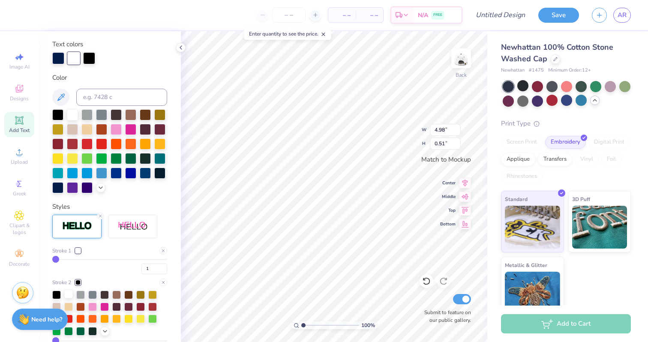
click at [70, 291] on div at bounding box center [68, 294] width 9 height 9
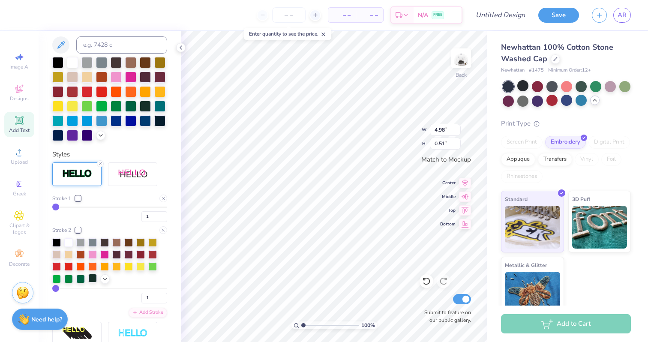
scroll to position [222, 0]
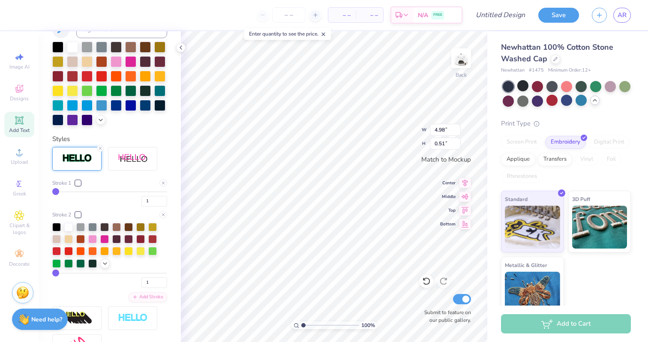
click at [101, 266] on div at bounding box center [109, 245] width 115 height 45
click at [103, 263] on icon at bounding box center [105, 262] width 7 height 7
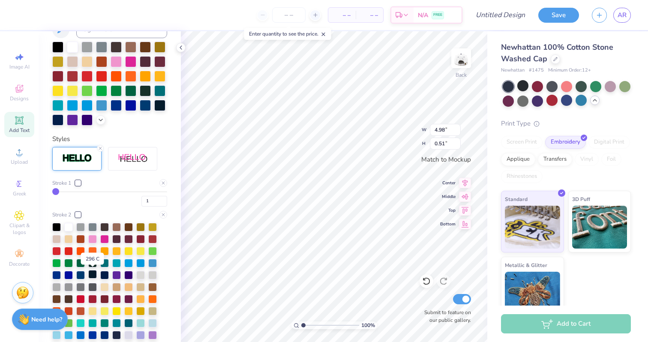
click at [94, 274] on div at bounding box center [92, 274] width 9 height 9
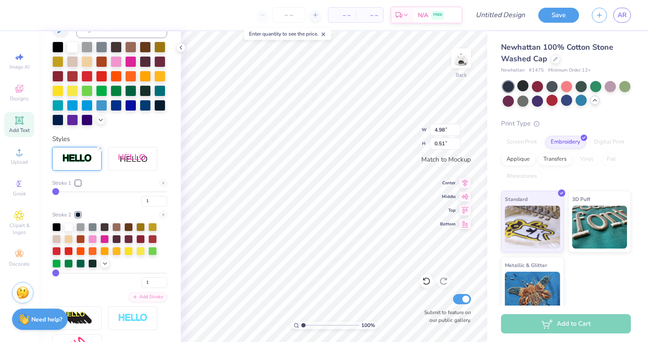
click at [79, 182] on div at bounding box center [77, 182] width 5 height 5
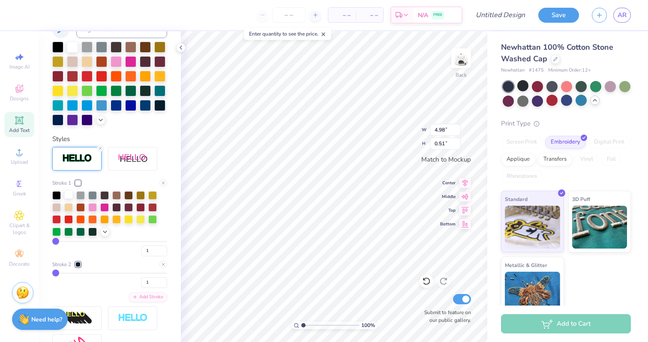
click at [70, 194] on div at bounding box center [68, 194] width 9 height 9
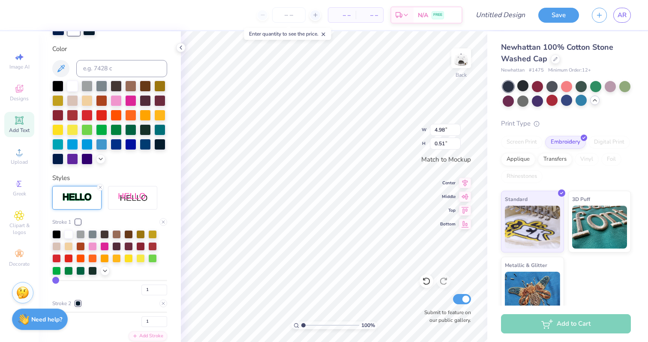
scroll to position [182, 0]
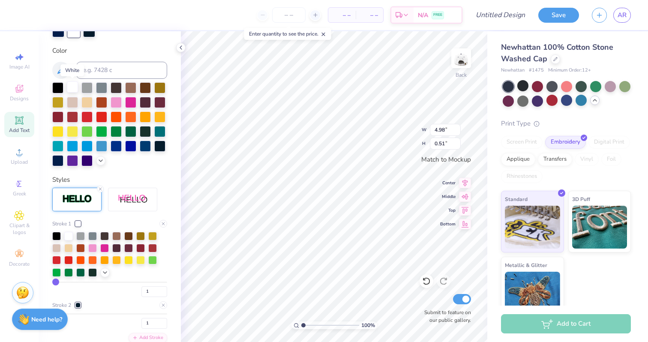
click at [75, 87] on div at bounding box center [72, 86] width 11 height 11
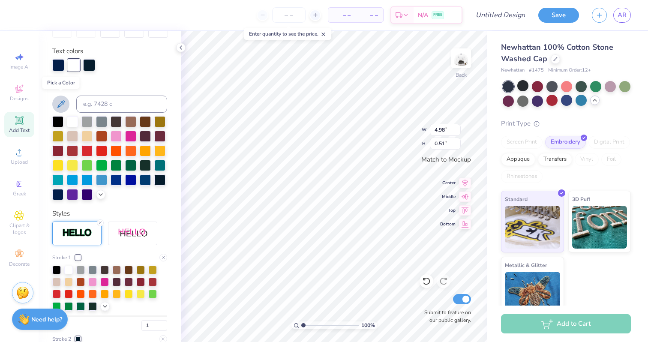
scroll to position [146, 0]
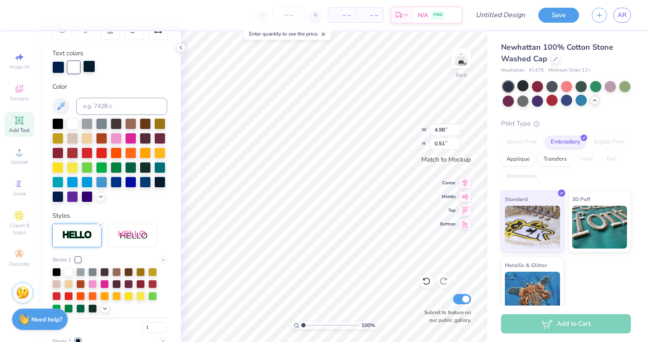
click at [89, 64] on div at bounding box center [89, 66] width 12 height 12
click at [72, 124] on div at bounding box center [72, 122] width 11 height 11
click at [58, 68] on div at bounding box center [58, 66] width 12 height 12
click at [72, 128] on div at bounding box center [72, 122] width 11 height 11
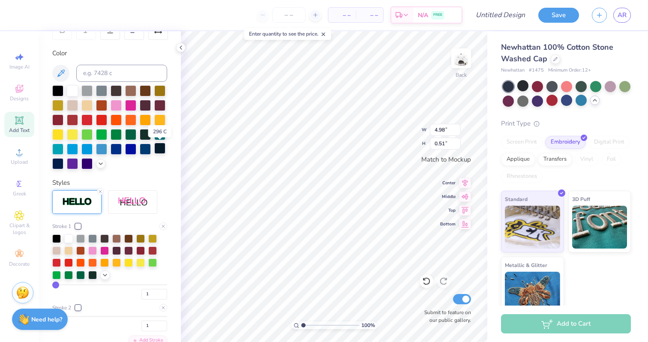
click at [160, 150] on div at bounding box center [159, 148] width 11 height 11
click at [52, 163] on div at bounding box center [57, 162] width 11 height 11
click at [57, 165] on div at bounding box center [57, 162] width 11 height 11
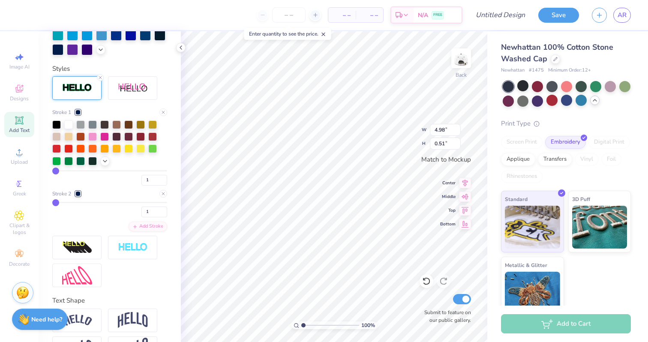
scroll to position [265, 0]
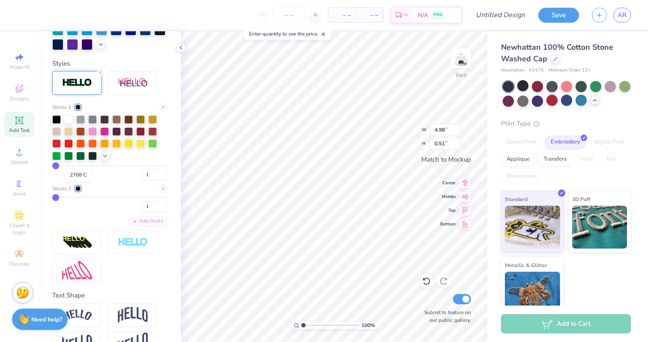
click at [80, 188] on div at bounding box center [77, 188] width 5 height 5
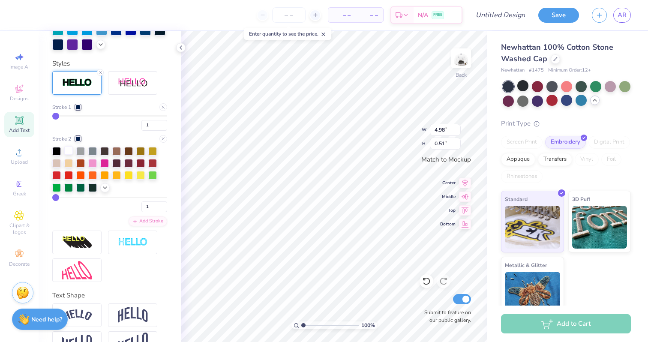
click at [71, 150] on div at bounding box center [68, 150] width 9 height 9
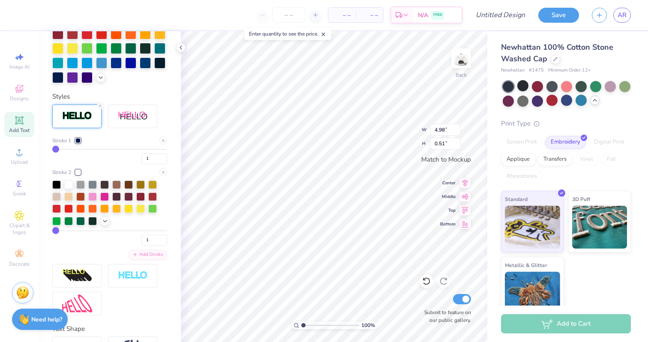
scroll to position [298, 0]
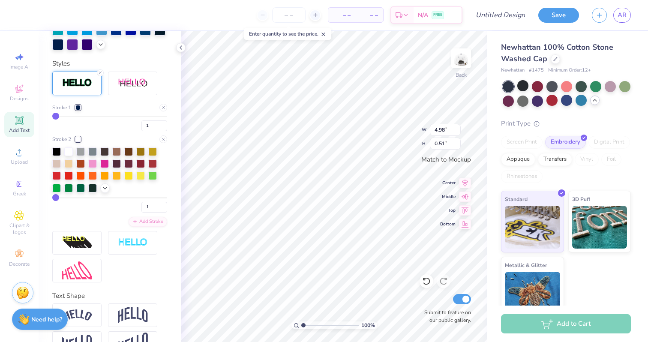
click at [78, 107] on div at bounding box center [77, 107] width 5 height 5
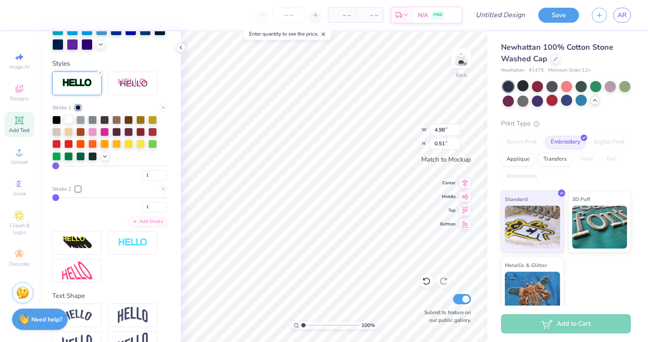
click at [70, 120] on div at bounding box center [68, 119] width 9 height 9
click at [79, 187] on div at bounding box center [77, 188] width 5 height 5
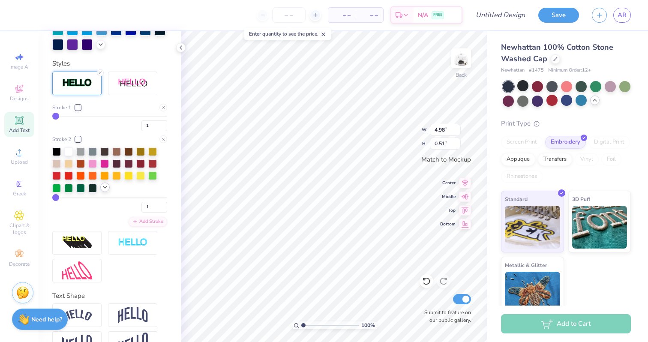
click at [105, 189] on icon at bounding box center [105, 187] width 7 height 7
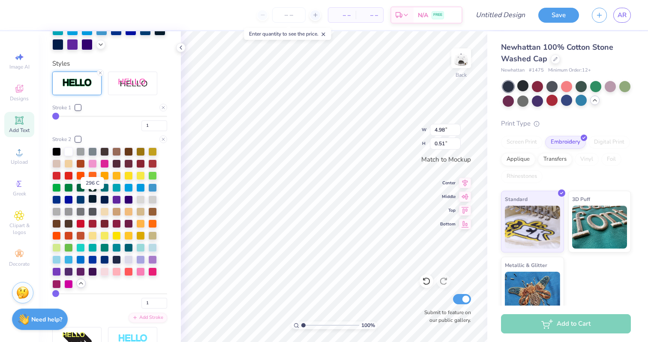
click at [94, 200] on div at bounding box center [92, 198] width 9 height 9
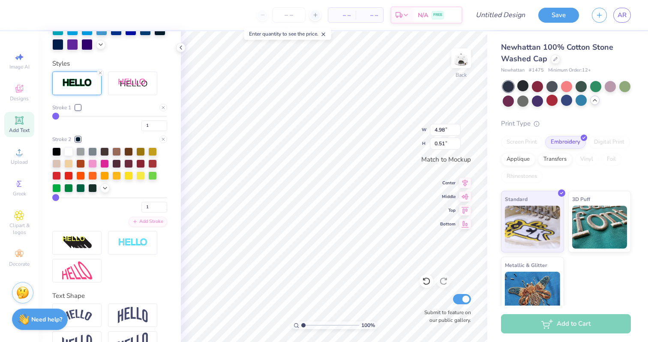
click at [78, 108] on div at bounding box center [77, 107] width 5 height 5
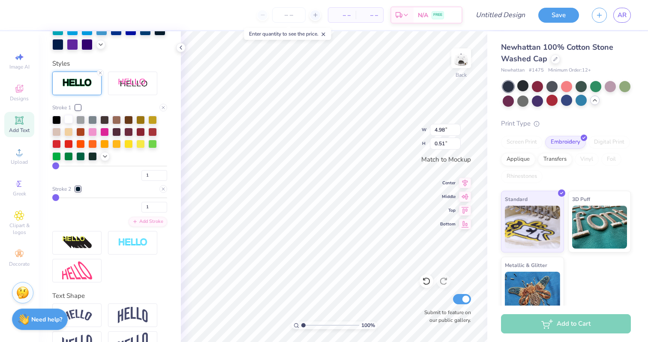
click at [69, 120] on div at bounding box center [68, 119] width 9 height 9
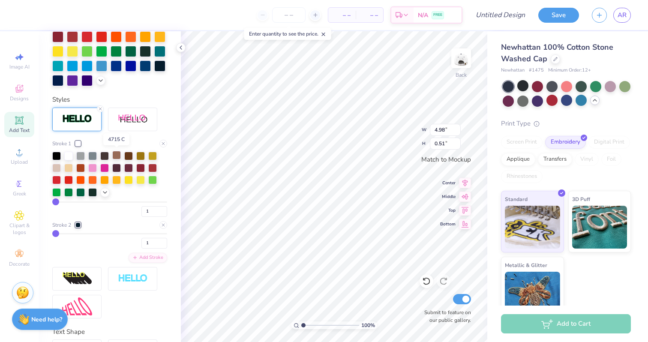
scroll to position [263, 0]
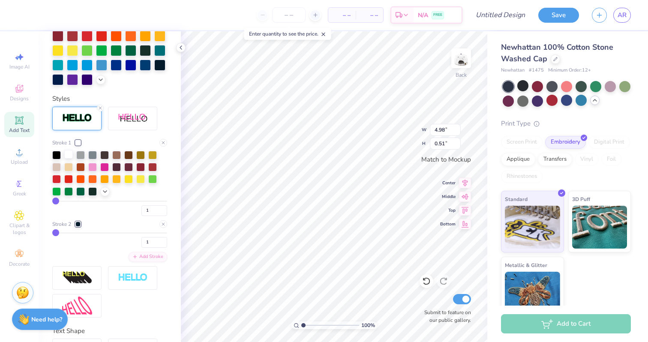
click at [69, 152] on div at bounding box center [68, 154] width 9 height 9
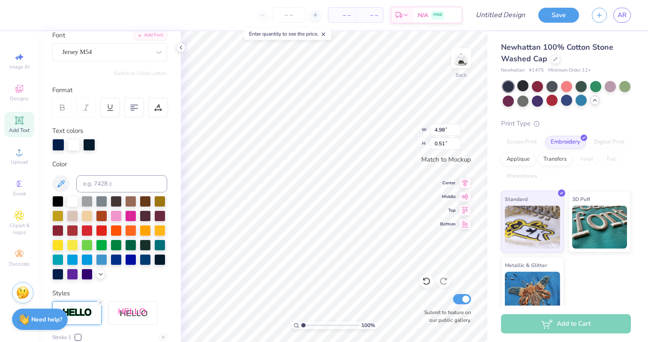
scroll to position [63, 0]
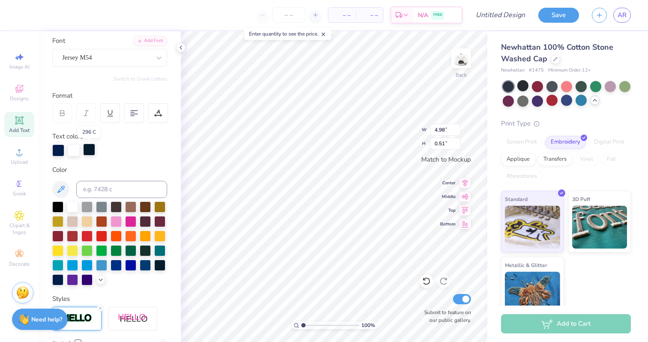
click at [89, 149] on div at bounding box center [89, 150] width 12 height 12
click at [75, 206] on div at bounding box center [72, 205] width 11 height 11
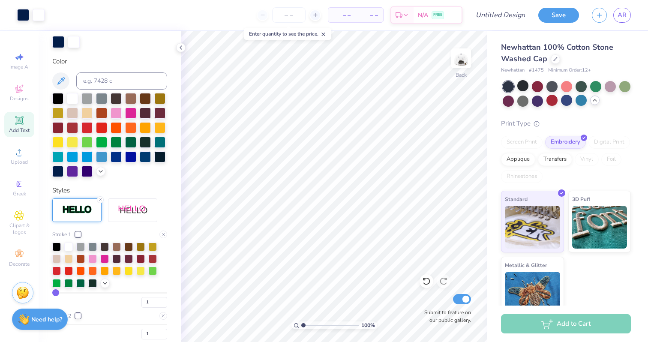
scroll to position [264, 0]
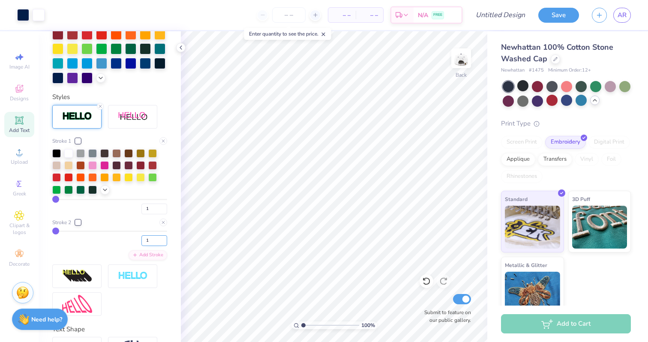
click at [154, 238] on input "1" at bounding box center [154, 240] width 26 height 11
type input "4"
click at [79, 221] on div at bounding box center [77, 222] width 5 height 5
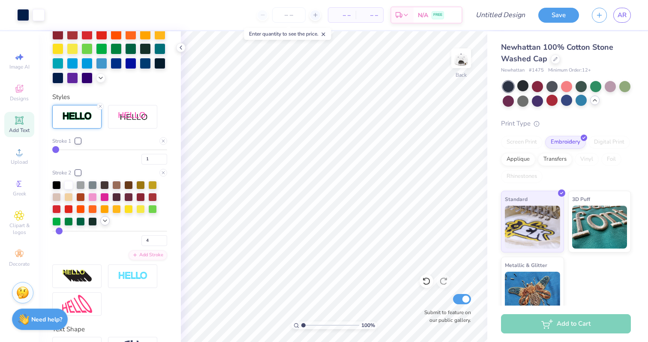
click at [104, 220] on polyline at bounding box center [104, 221] width 3 height 2
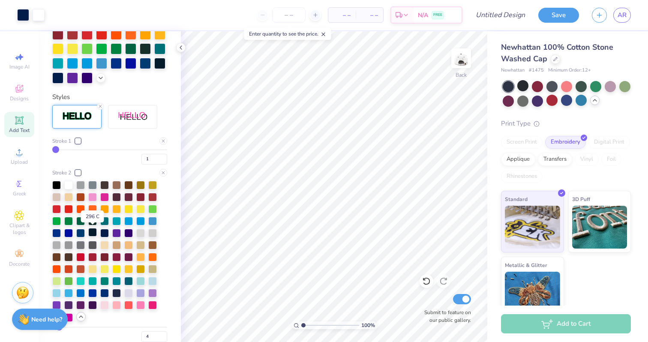
click at [93, 234] on div at bounding box center [92, 232] width 9 height 9
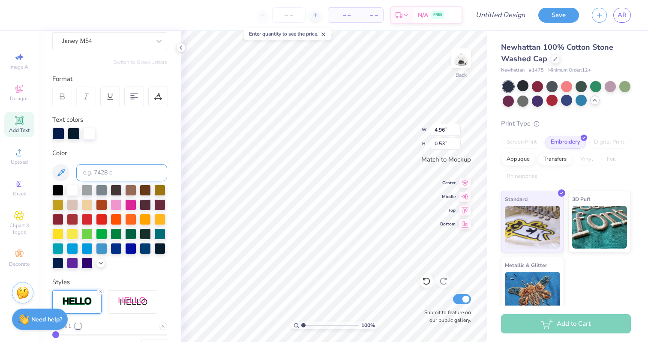
scroll to position [77, 0]
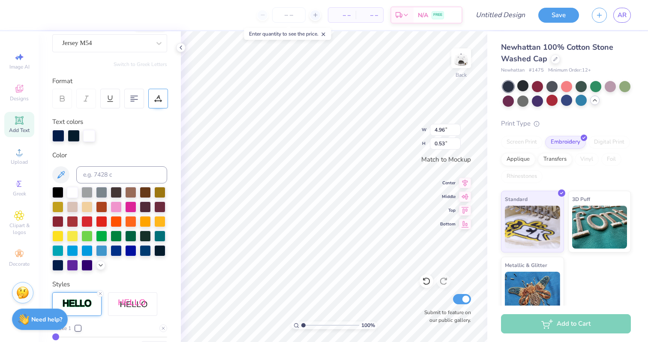
click at [162, 99] on icon at bounding box center [158, 99] width 8 height 8
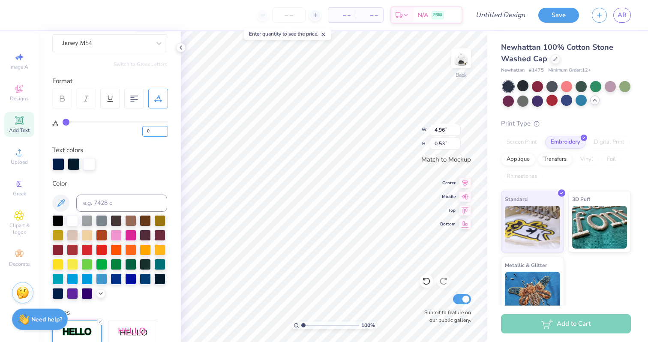
click at [156, 131] on input "0" at bounding box center [155, 131] width 26 height 11
type input "6"
type input "4.98"
type input "0.47"
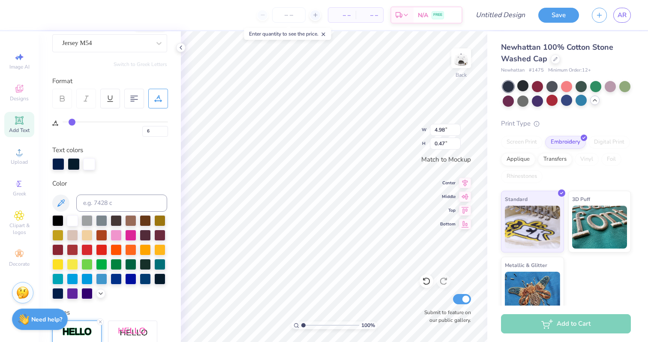
scroll to position [0, 0]
type textarea "WIB"
type input "2.76"
type input "1.45"
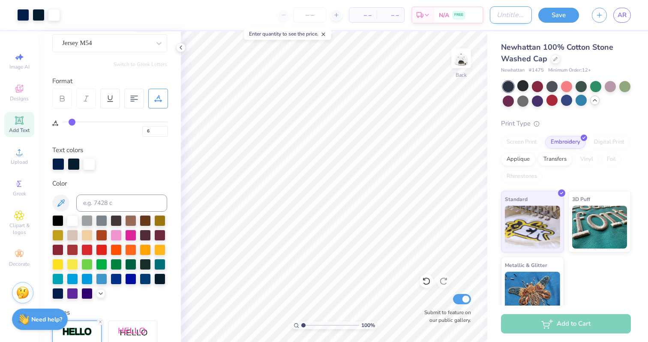
click at [500, 15] on input "Design Title" at bounding box center [511, 14] width 42 height 17
type input "WIB hat"
click at [556, 19] on button "Save" at bounding box center [558, 13] width 41 height 15
